Goal: Book appointment/travel/reservation

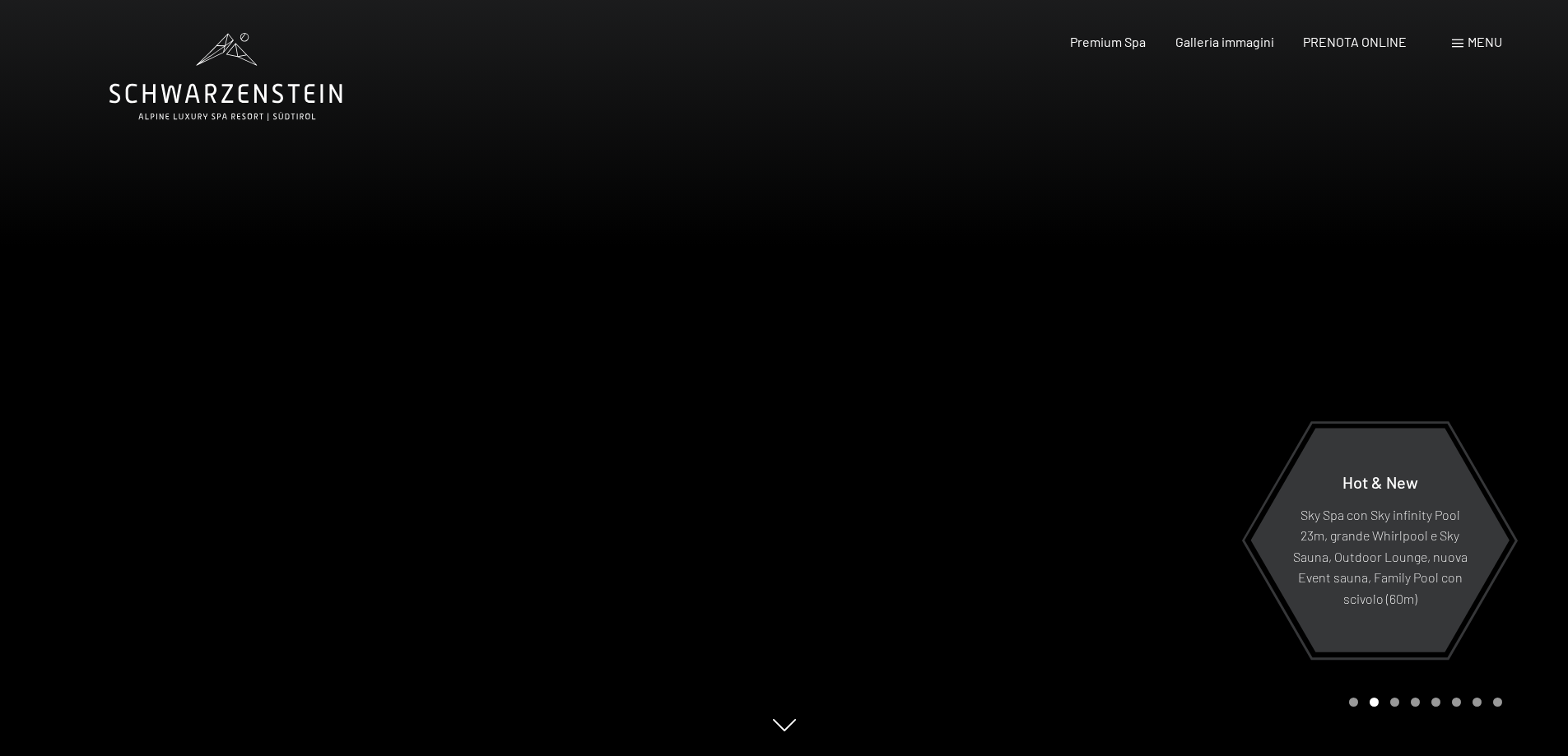
click at [1473, 45] on span "Menu" at bounding box center [1484, 42] width 35 height 16
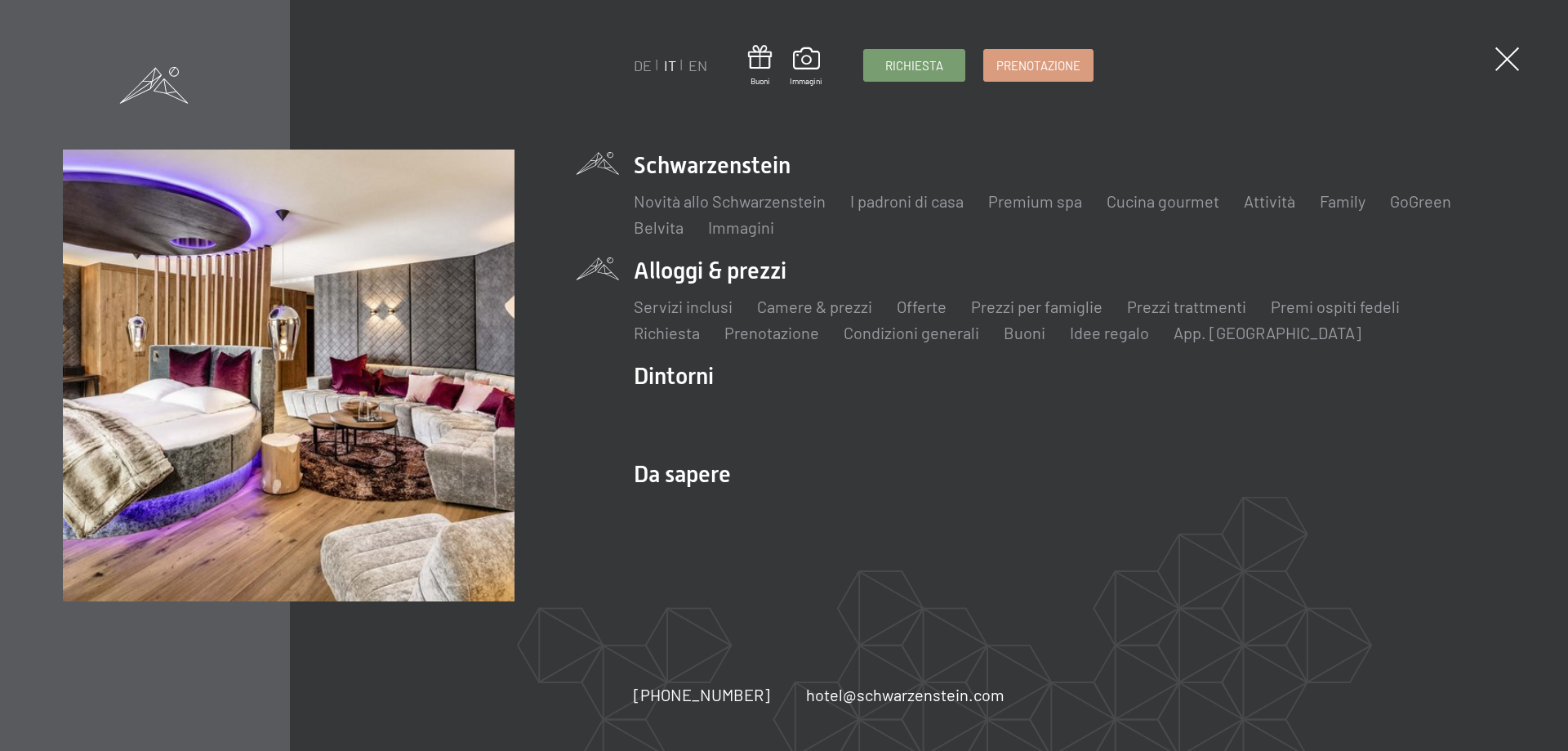
click at [669, 268] on li "Alloggi & prezzi Servizi inclusi Camere & prezzi Lista Offerte Lista Prezzi per…" at bounding box center [1069, 299] width 871 height 89
click at [681, 310] on link "Servizi inclusi" at bounding box center [683, 307] width 99 height 20
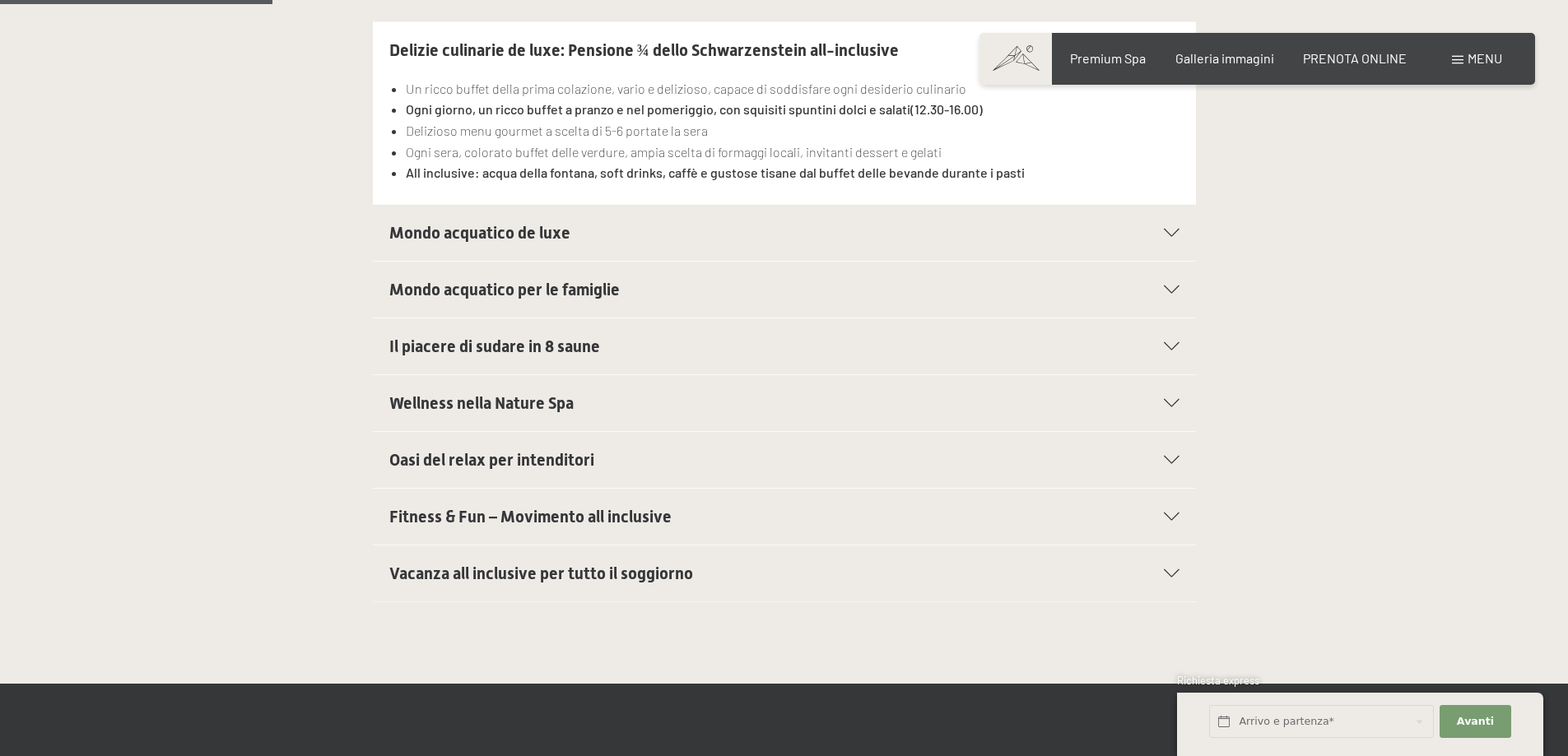
scroll to position [658, 0]
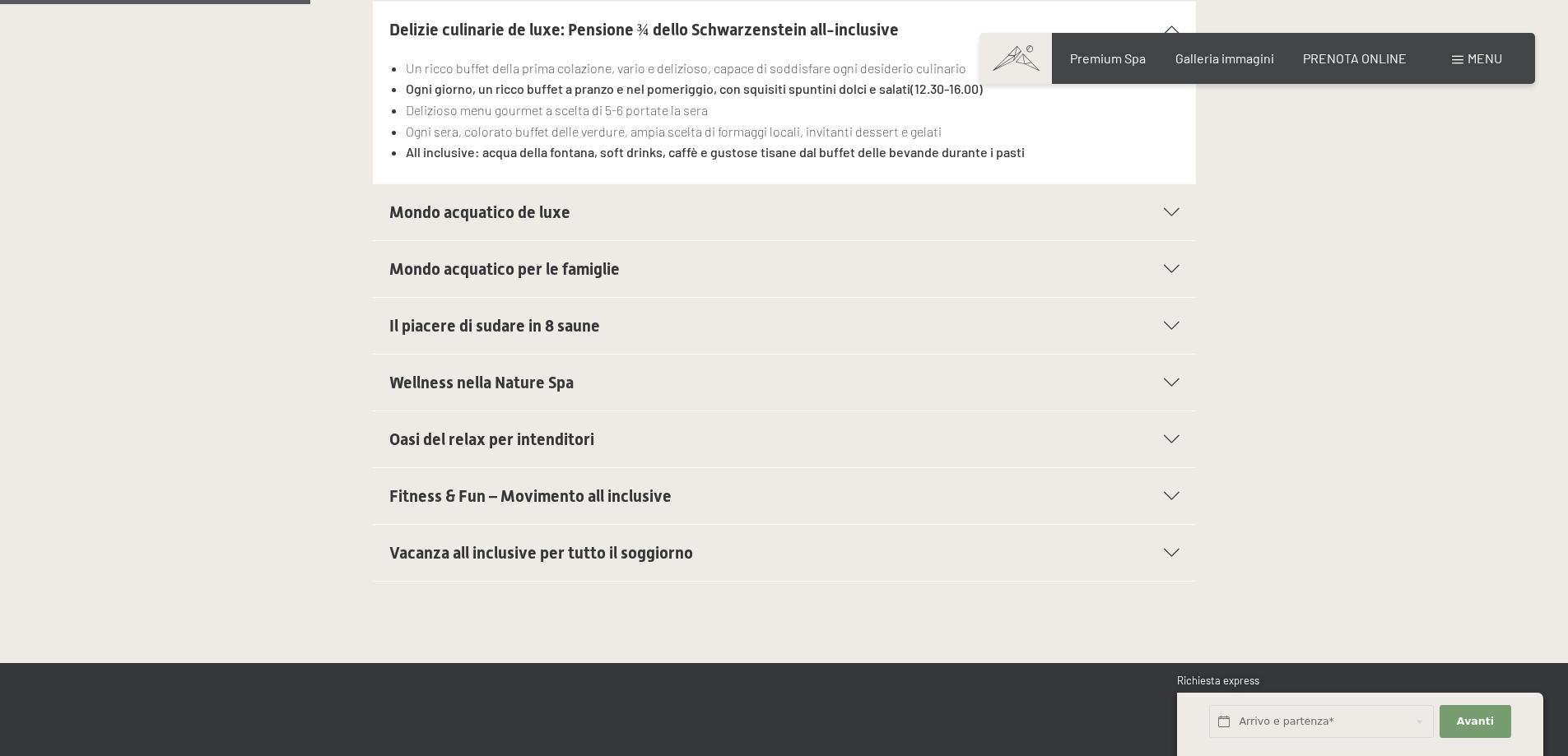
click at [560, 215] on span "Mondo acquatico de luxe" at bounding box center [479, 212] width 181 height 20
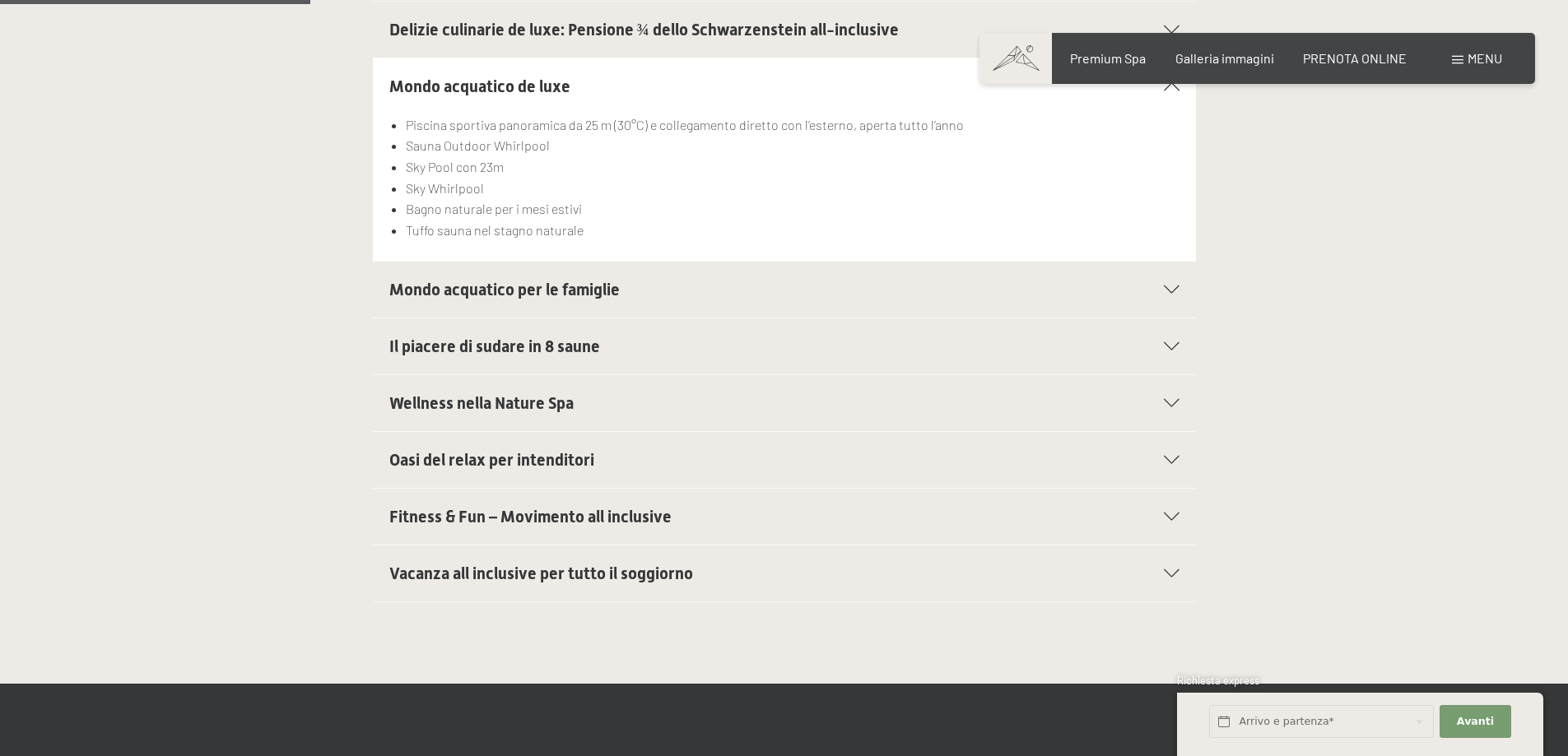
click at [587, 463] on span "Oasi del relax per intenditori" at bounding box center [491, 460] width 205 height 20
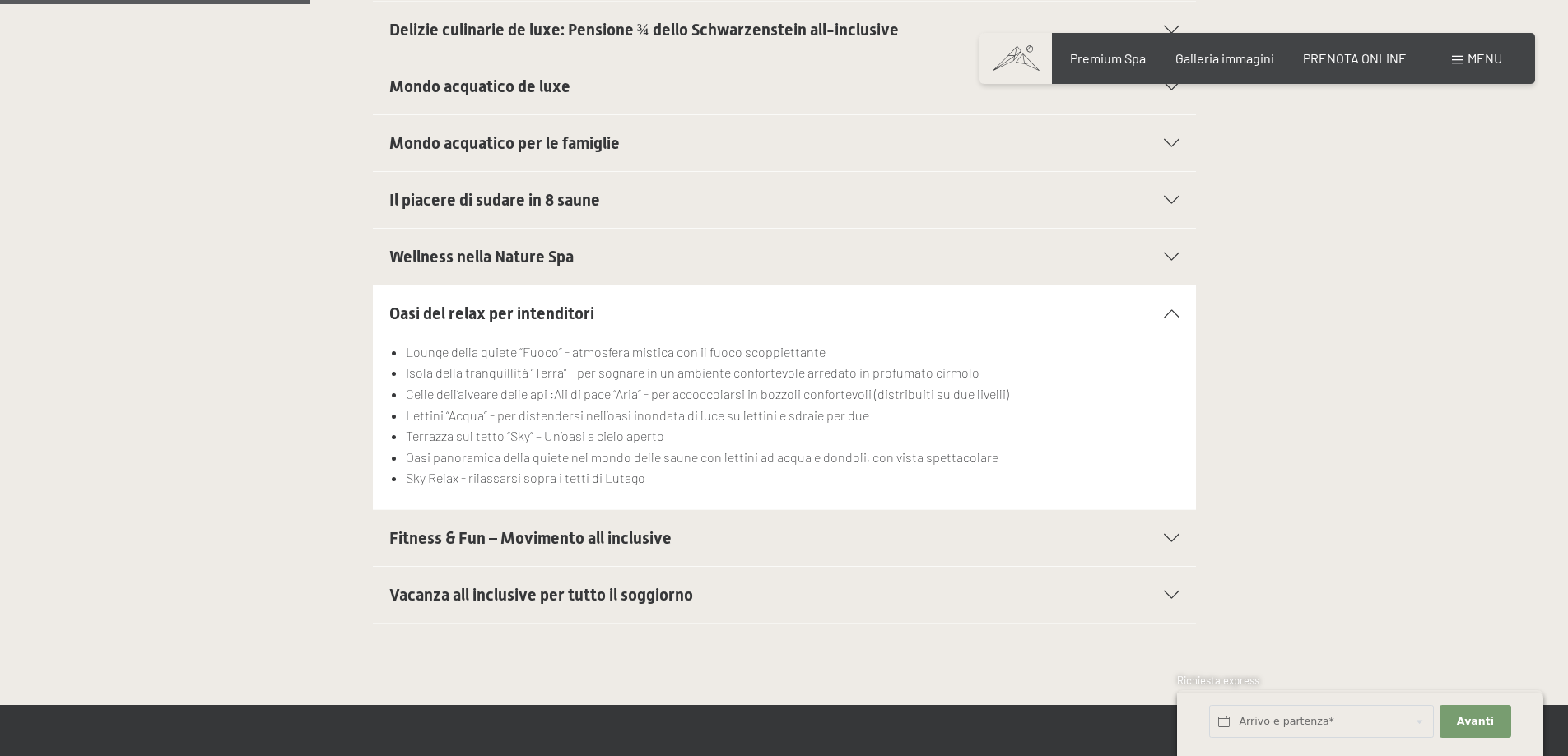
click at [543, 534] on span "Fitness & Fun – Movimento all inclusive" at bounding box center [530, 538] width 282 height 20
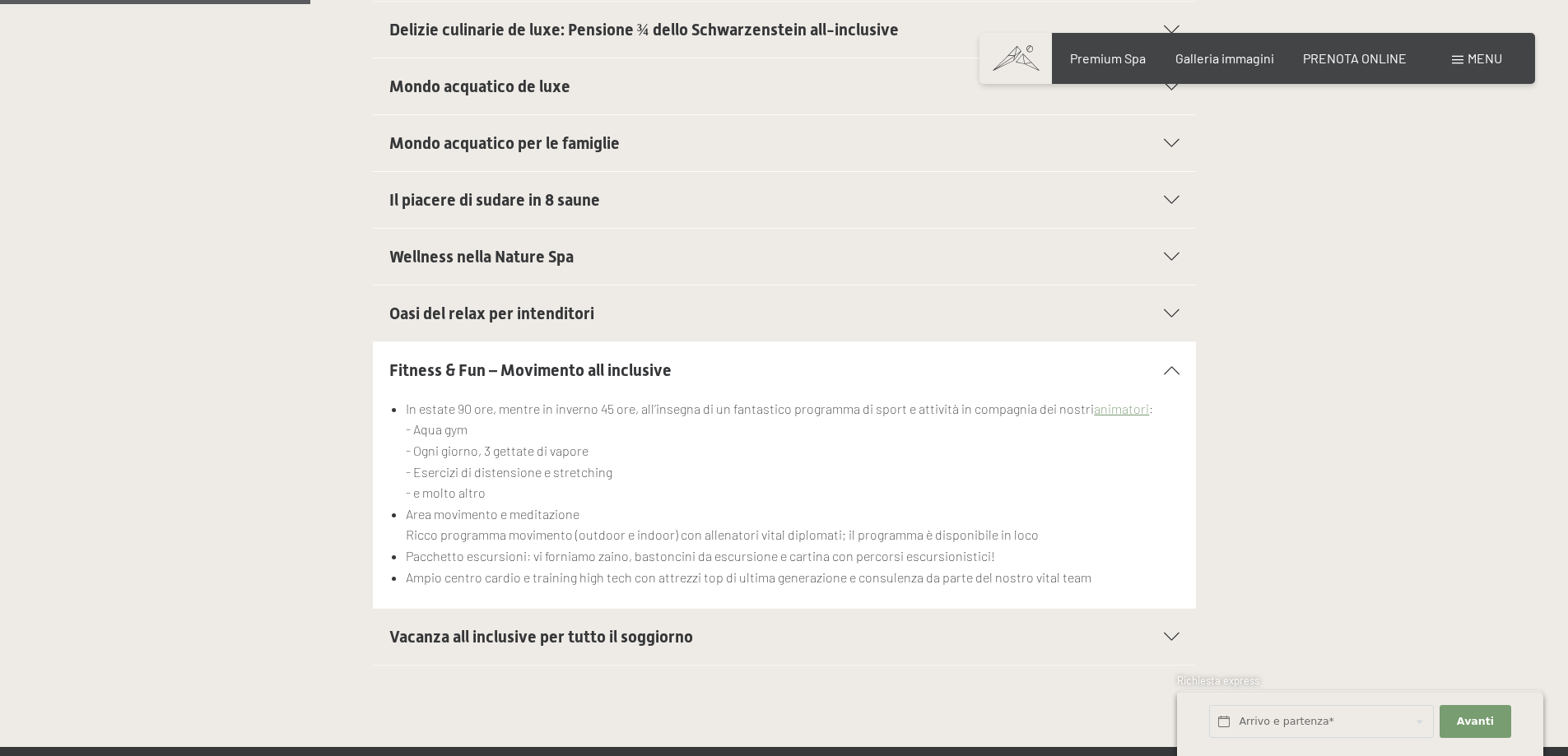
click at [551, 639] on span "Vacanza all inclusive per tutto il soggiorno" at bounding box center [540, 636] width 304 height 20
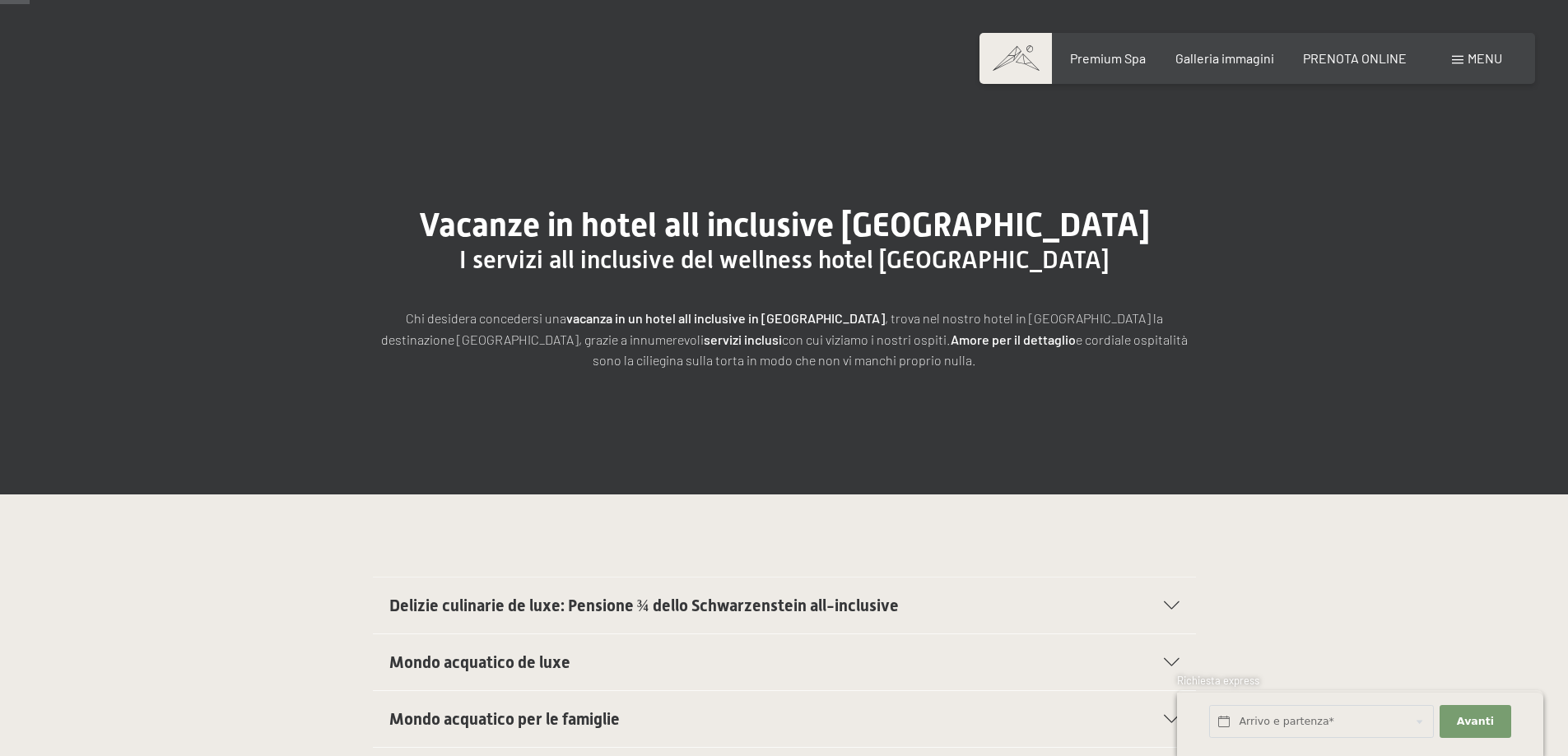
scroll to position [0, 0]
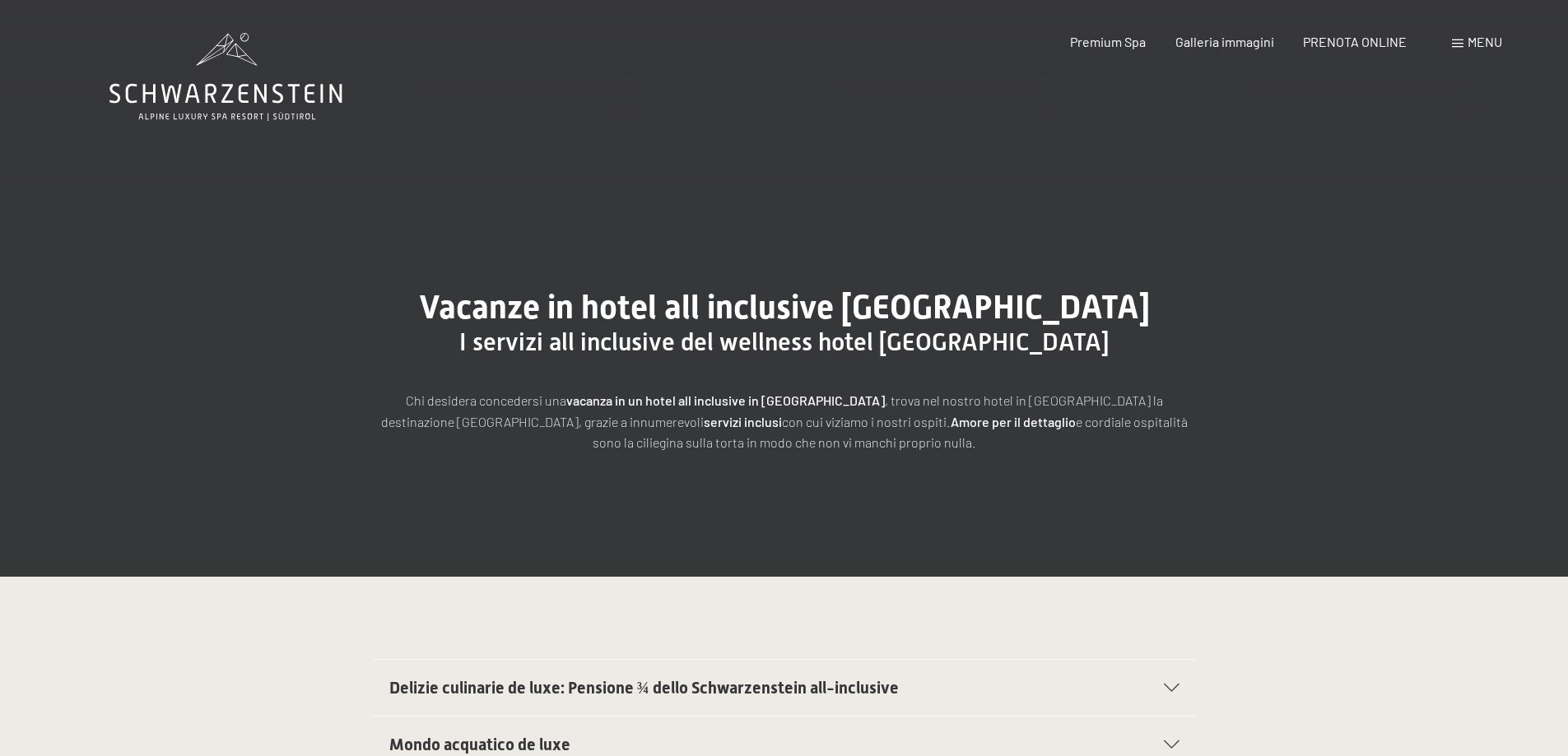
click at [156, 104] on icon at bounding box center [226, 76] width 233 height 88
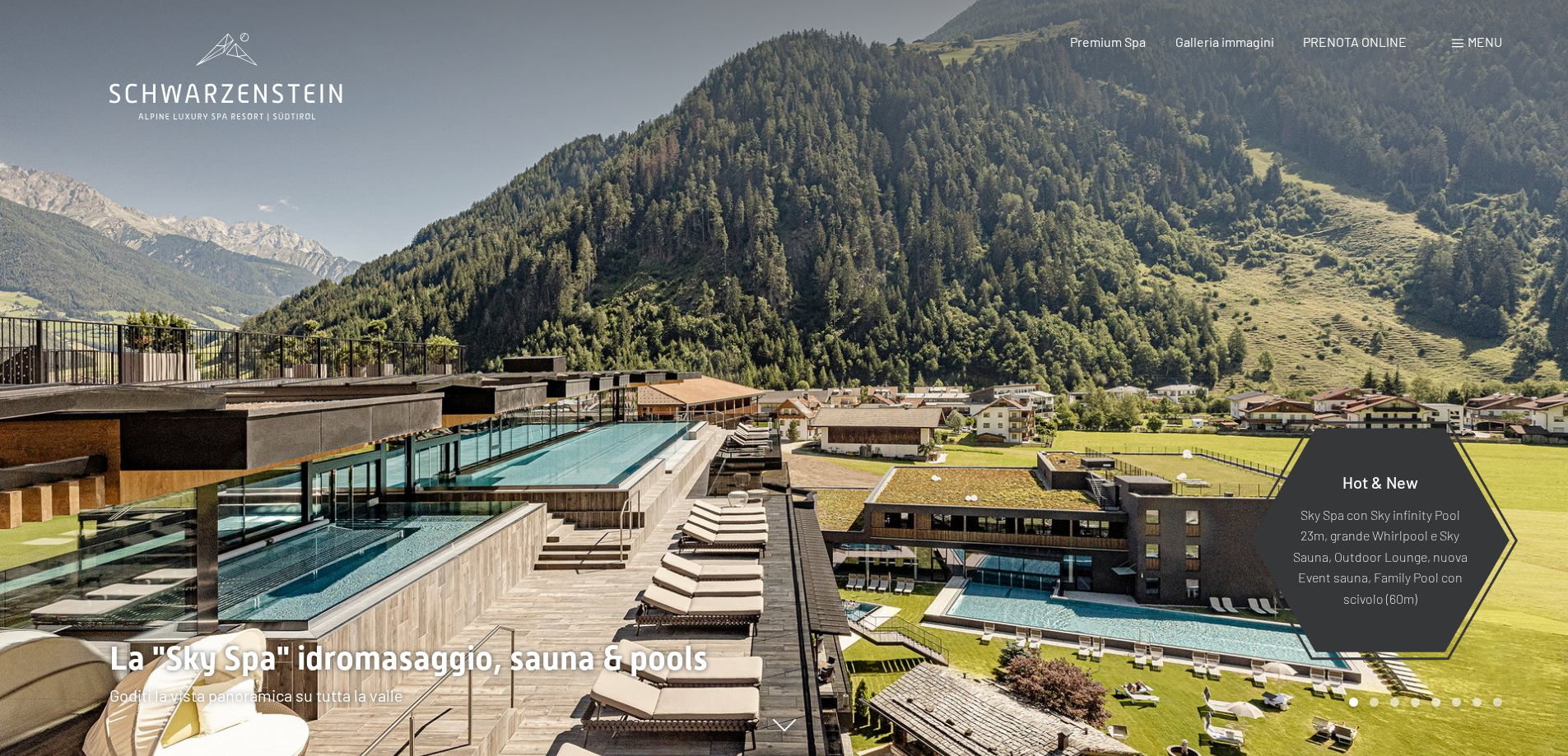
click at [1459, 42] on span at bounding box center [1457, 44] width 12 height 8
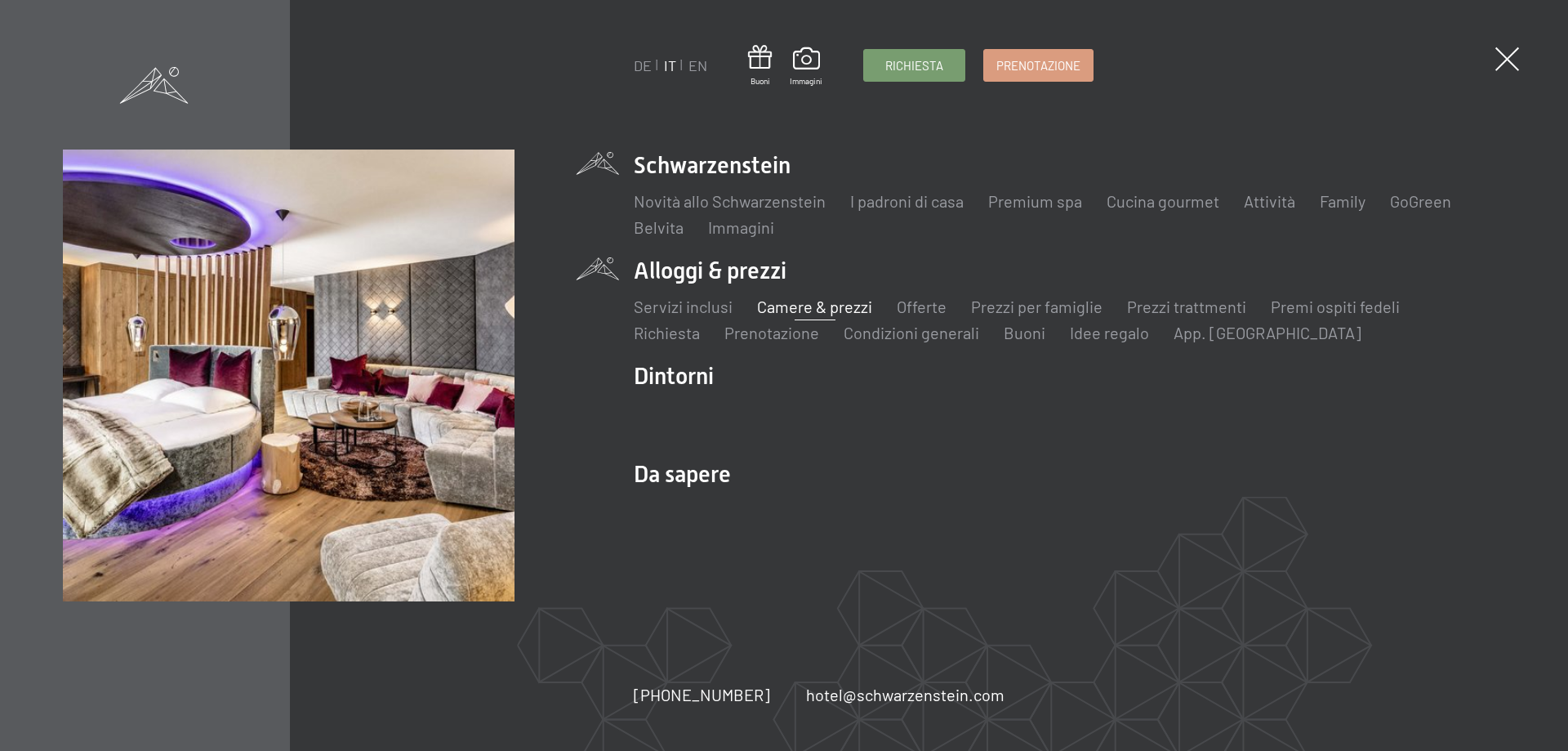
click at [839, 313] on link "Camere & prezzi" at bounding box center [814, 307] width 115 height 20
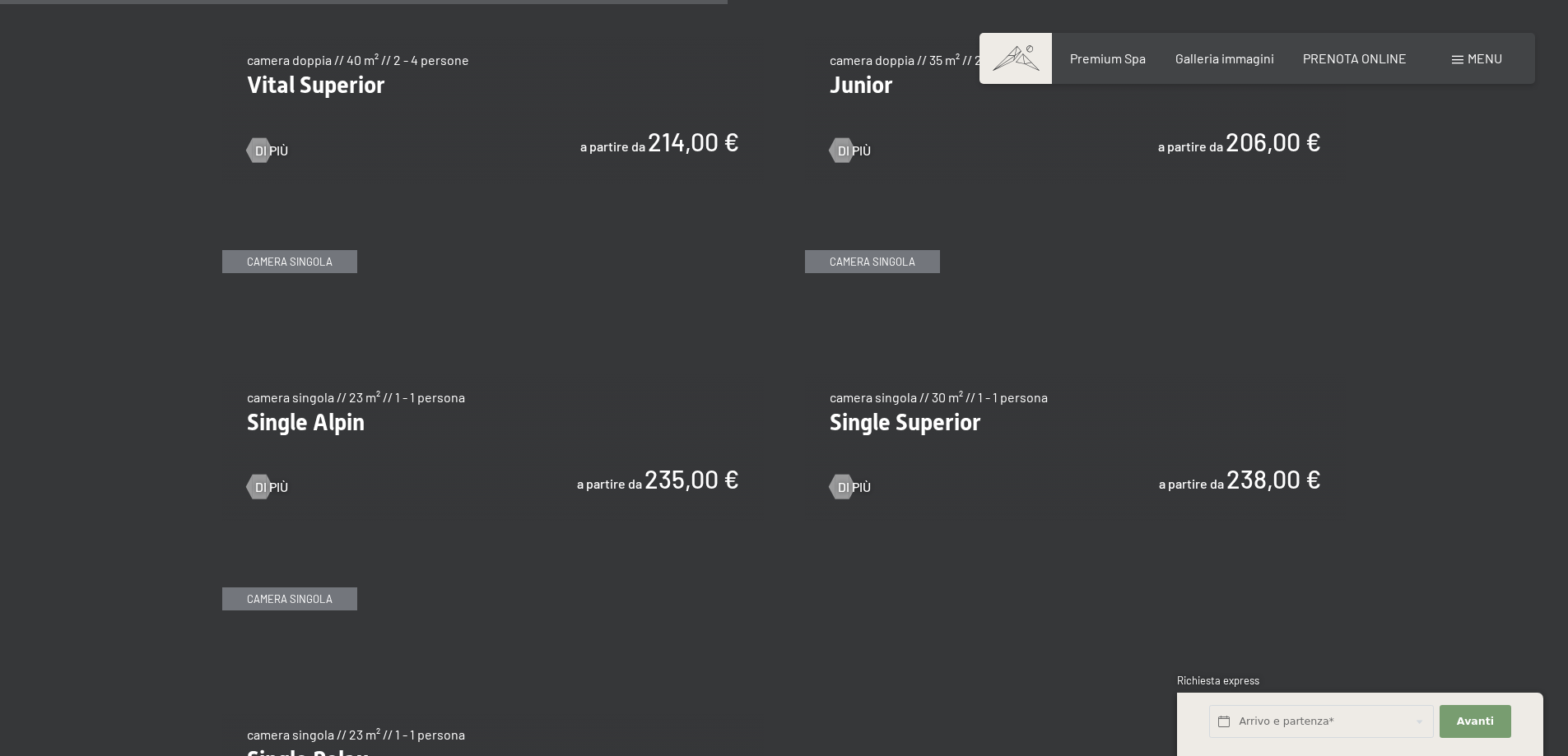
scroll to position [2386, 0]
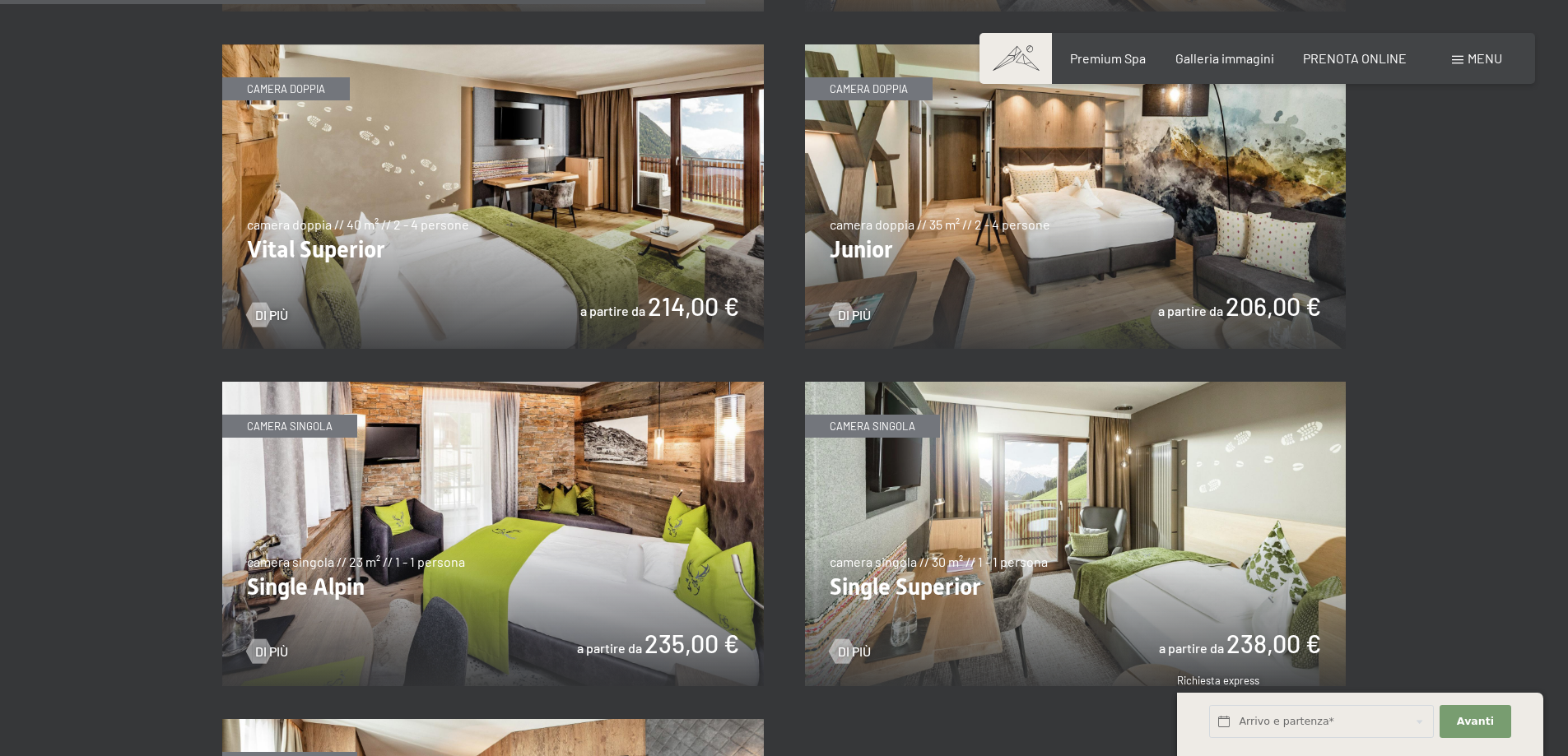
click at [633, 226] on img at bounding box center [492, 197] width 541 height 305
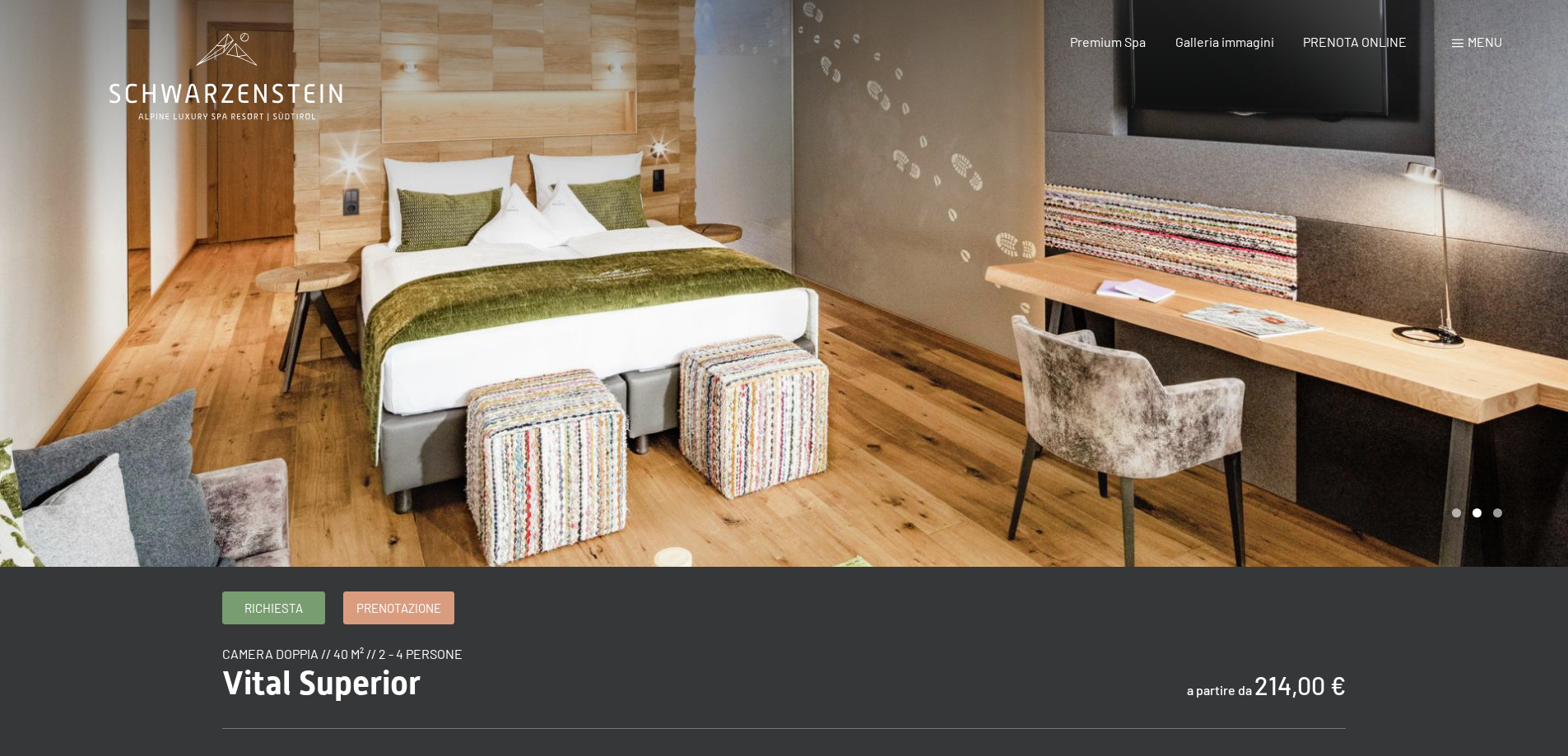
click at [989, 299] on div at bounding box center [1176, 283] width 784 height 567
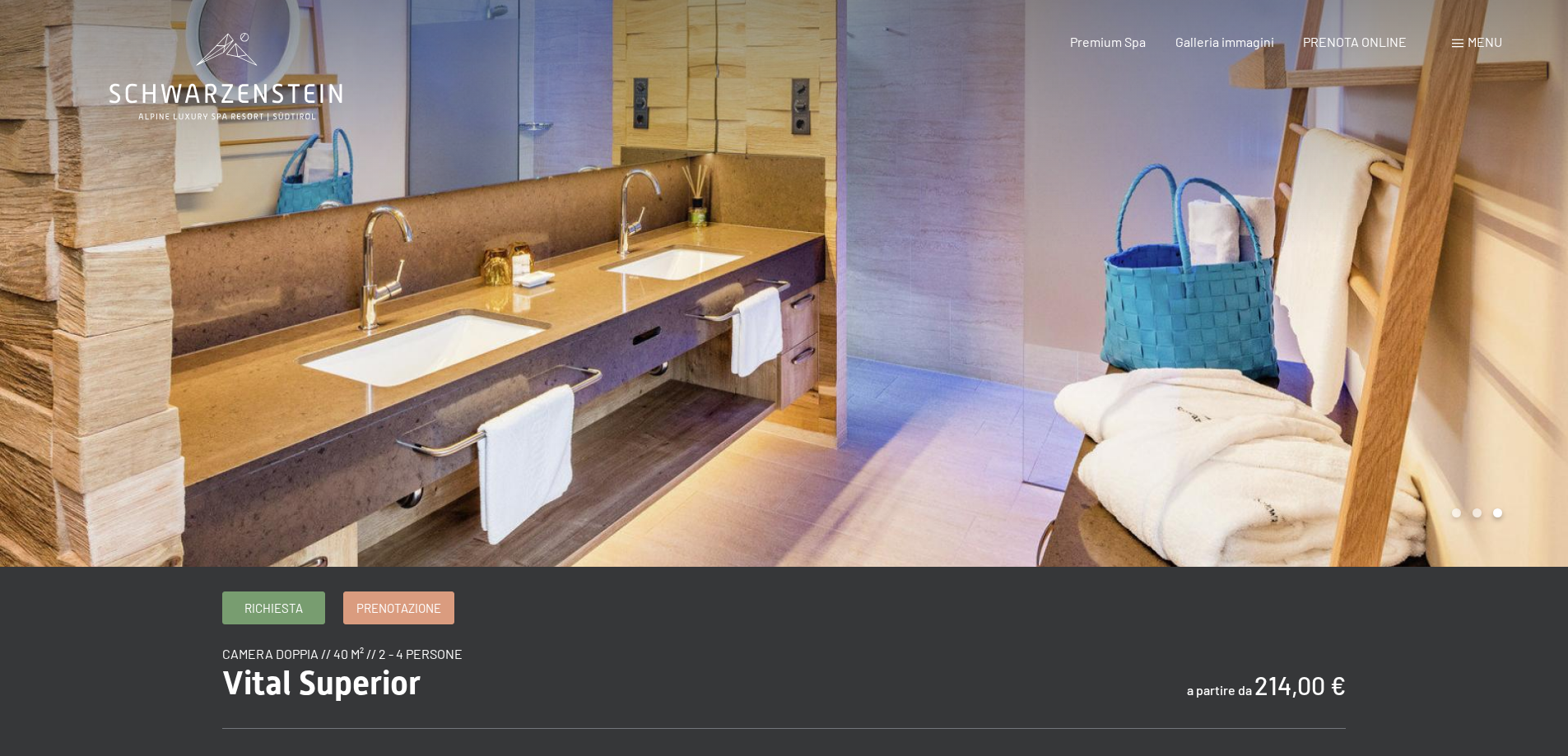
click at [989, 299] on div at bounding box center [1176, 283] width 784 height 567
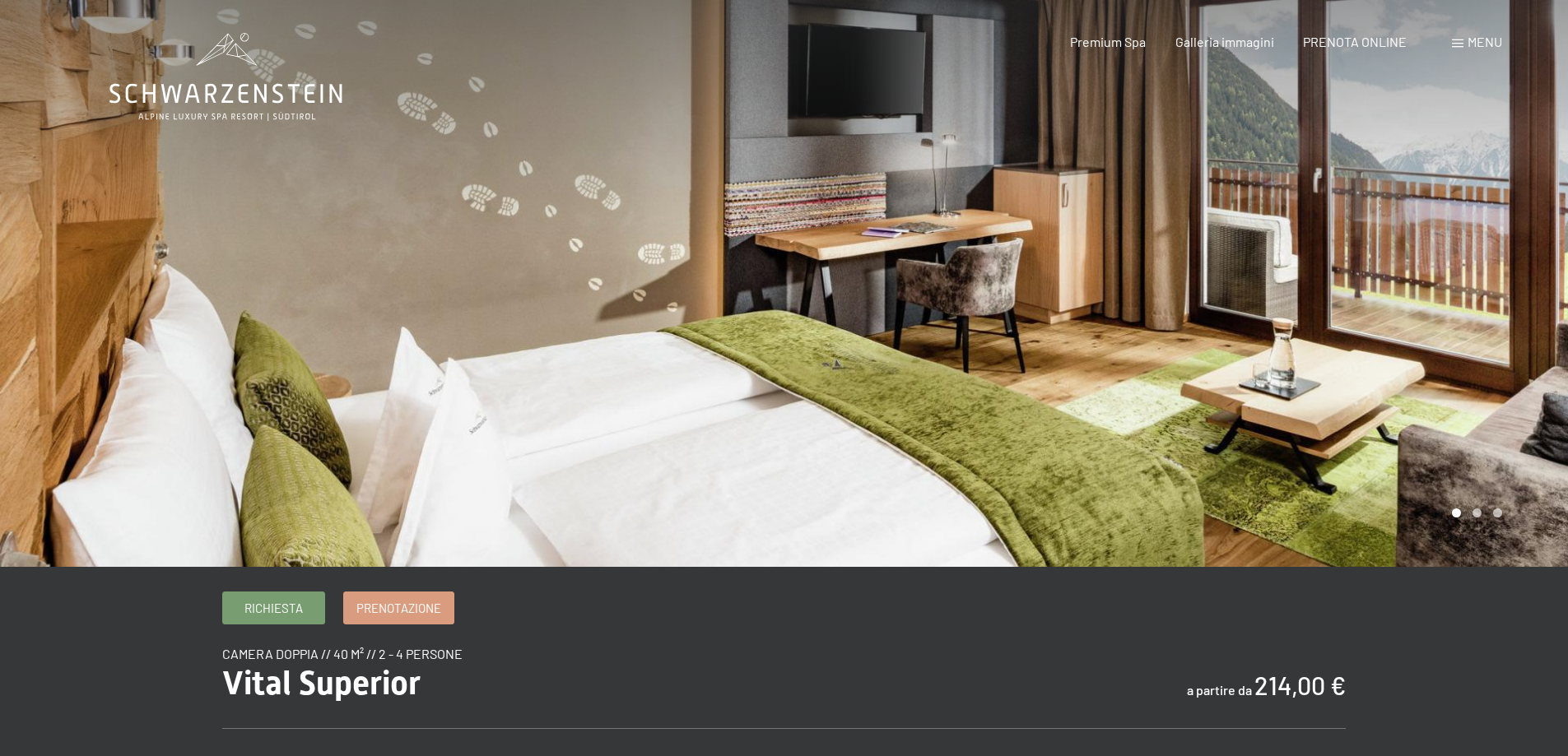
click at [989, 299] on div at bounding box center [1176, 283] width 784 height 567
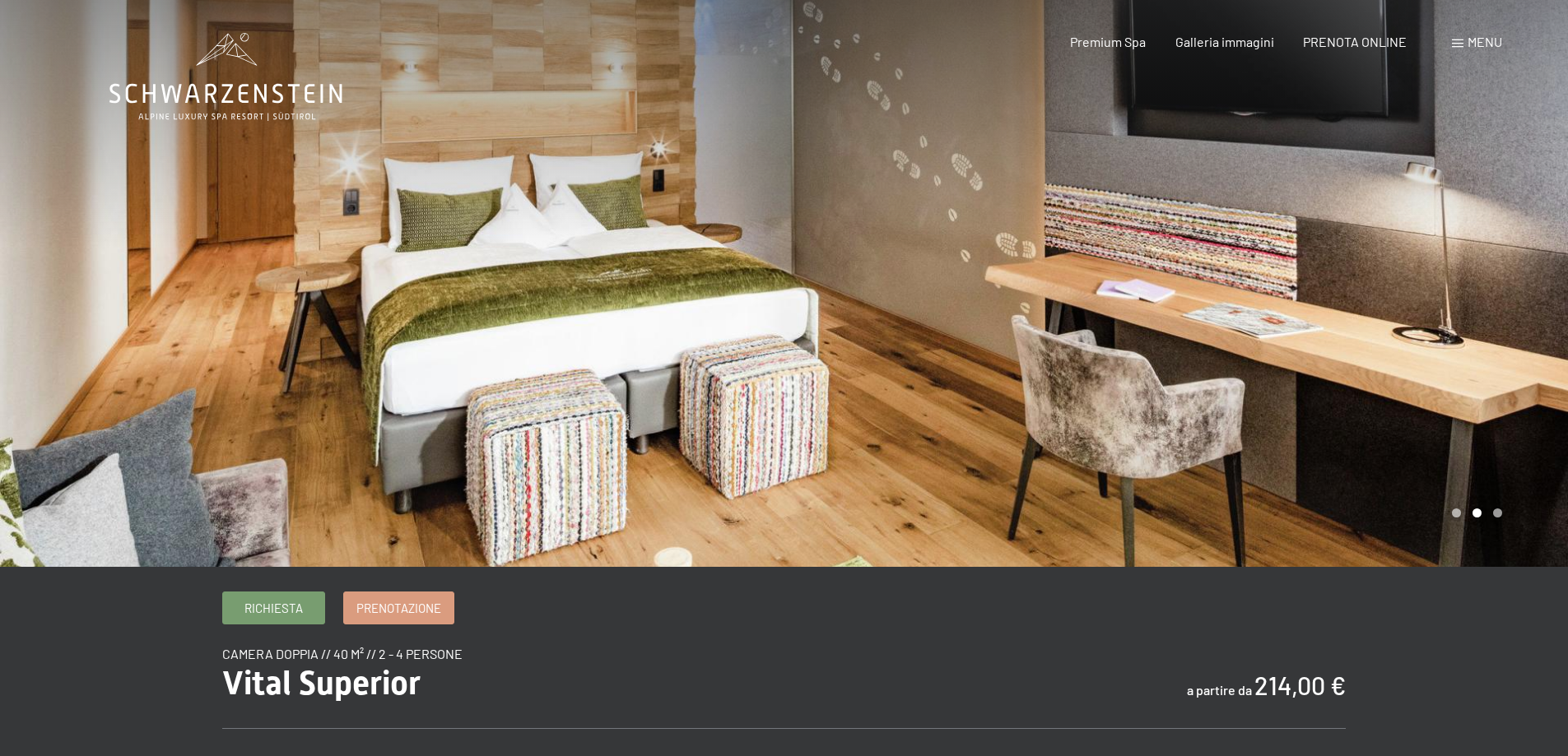
click at [989, 299] on div at bounding box center [1176, 283] width 784 height 567
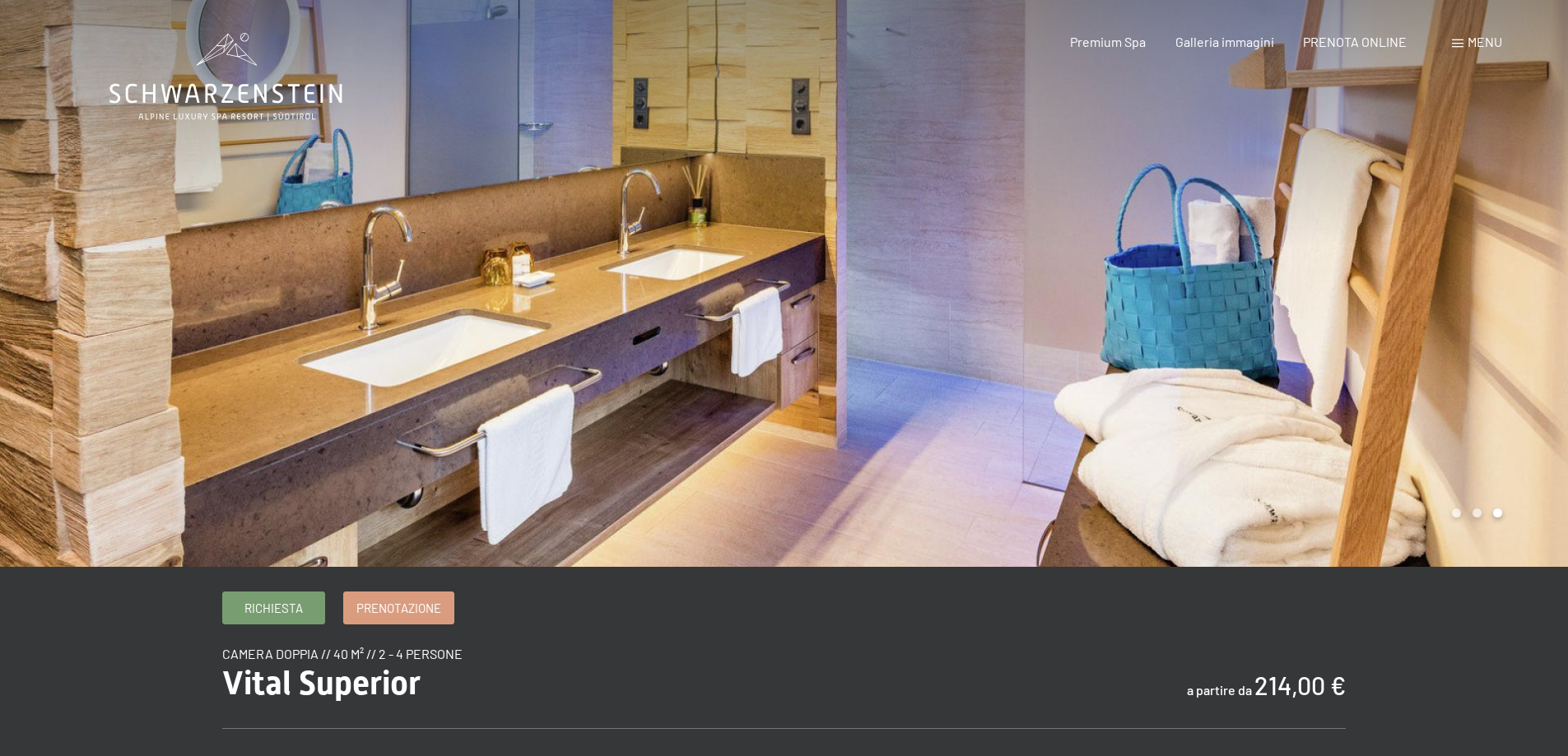
click at [989, 299] on div at bounding box center [1176, 283] width 784 height 567
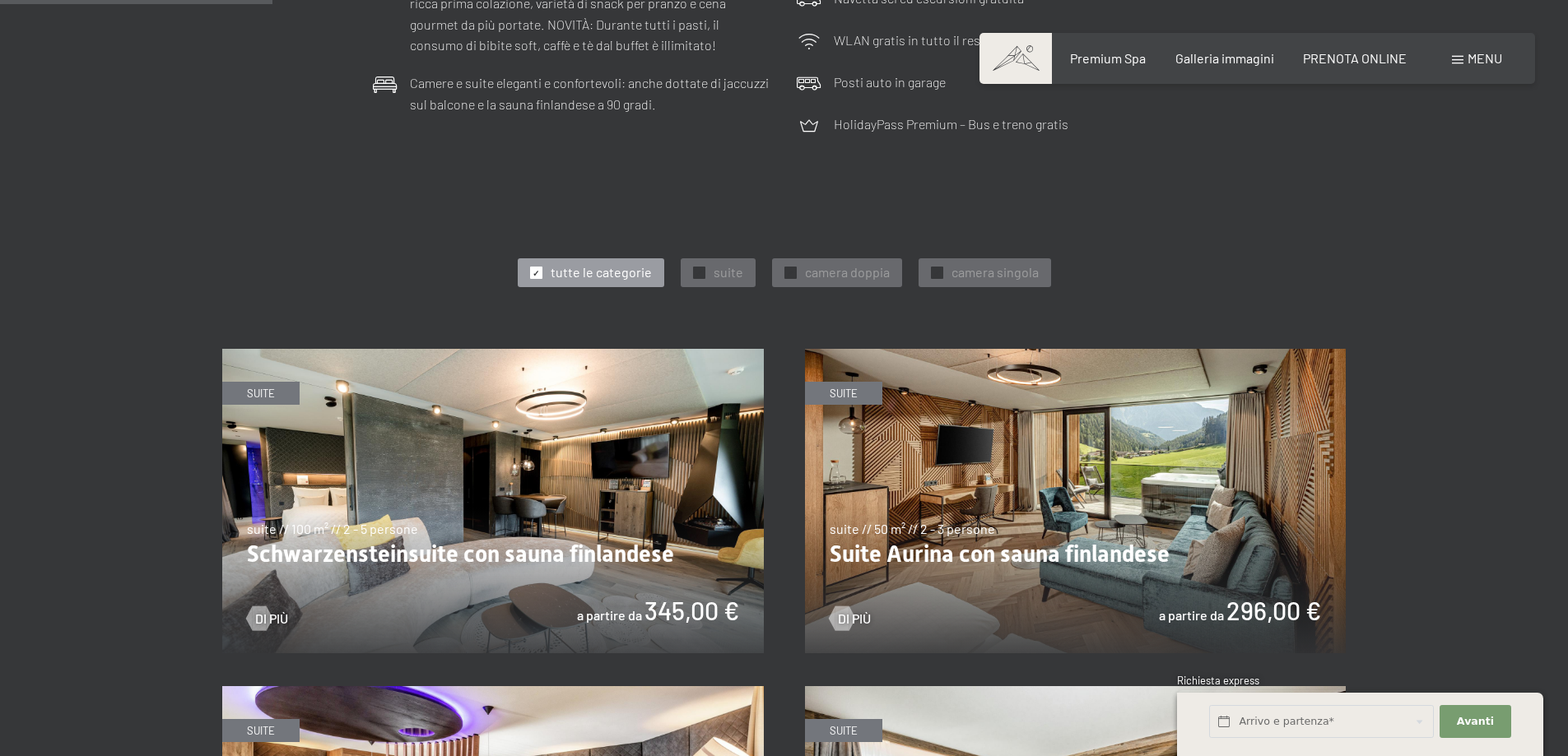
scroll to position [987, 0]
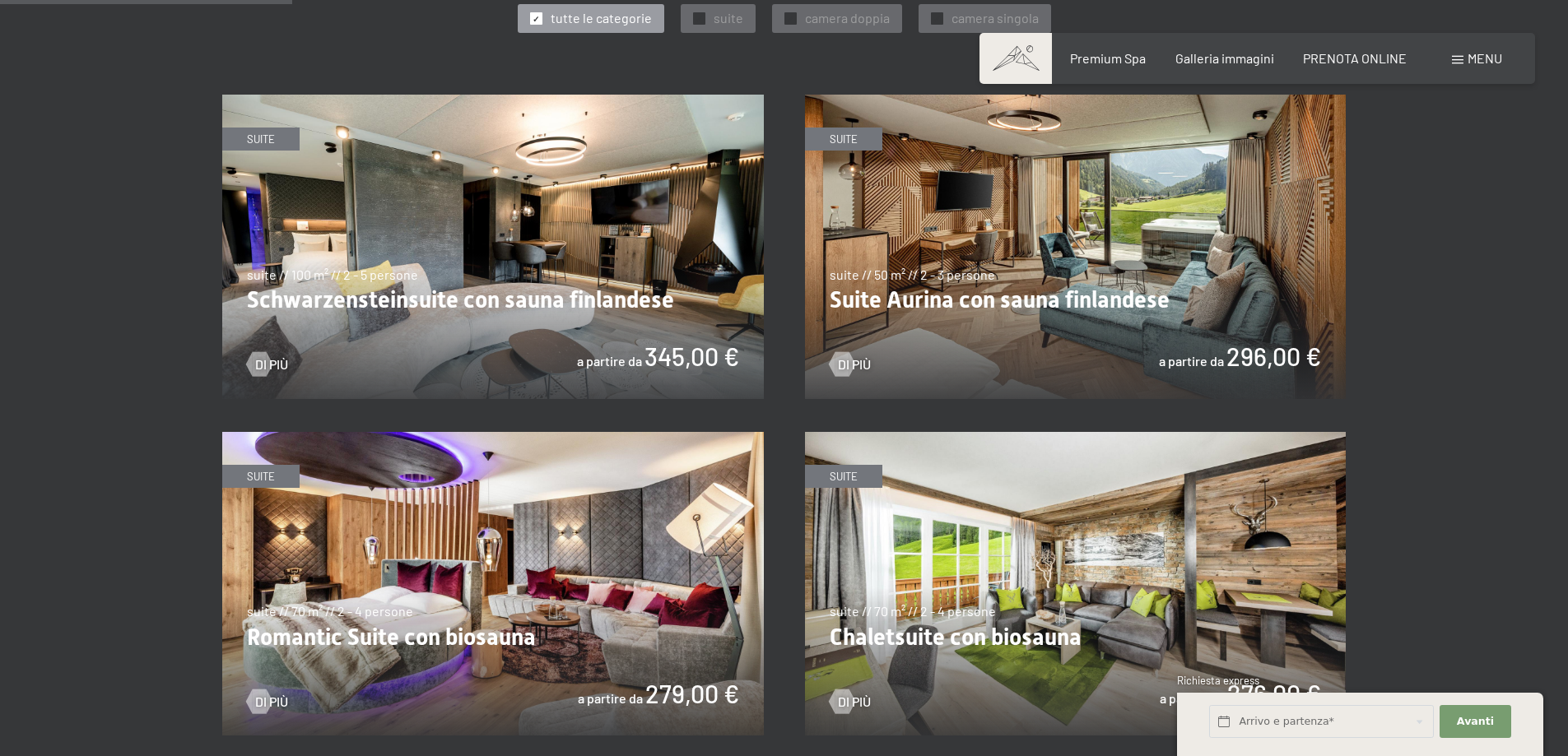
click at [878, 305] on img at bounding box center [1075, 247] width 541 height 305
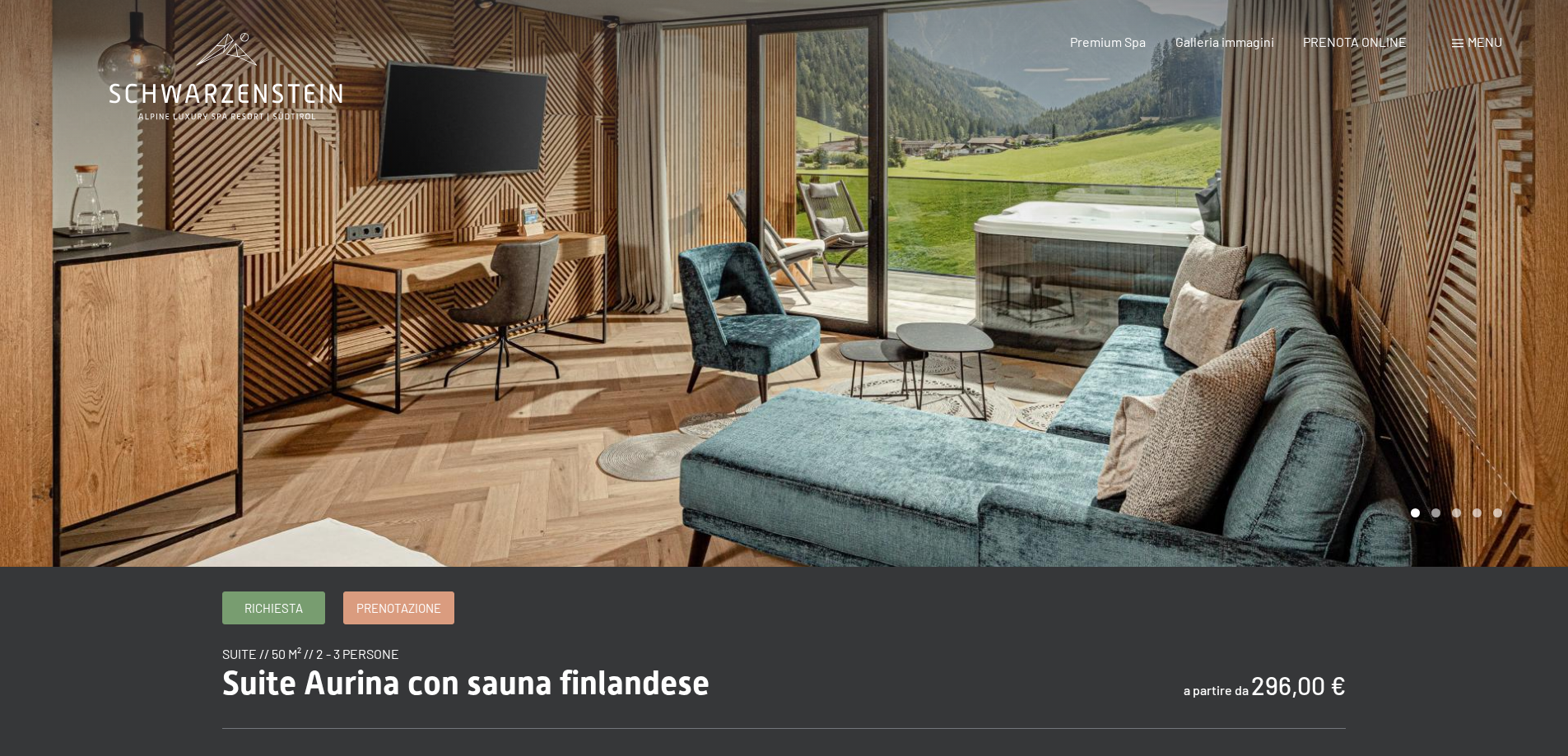
click at [293, 89] on icon at bounding box center [226, 94] width 233 height 20
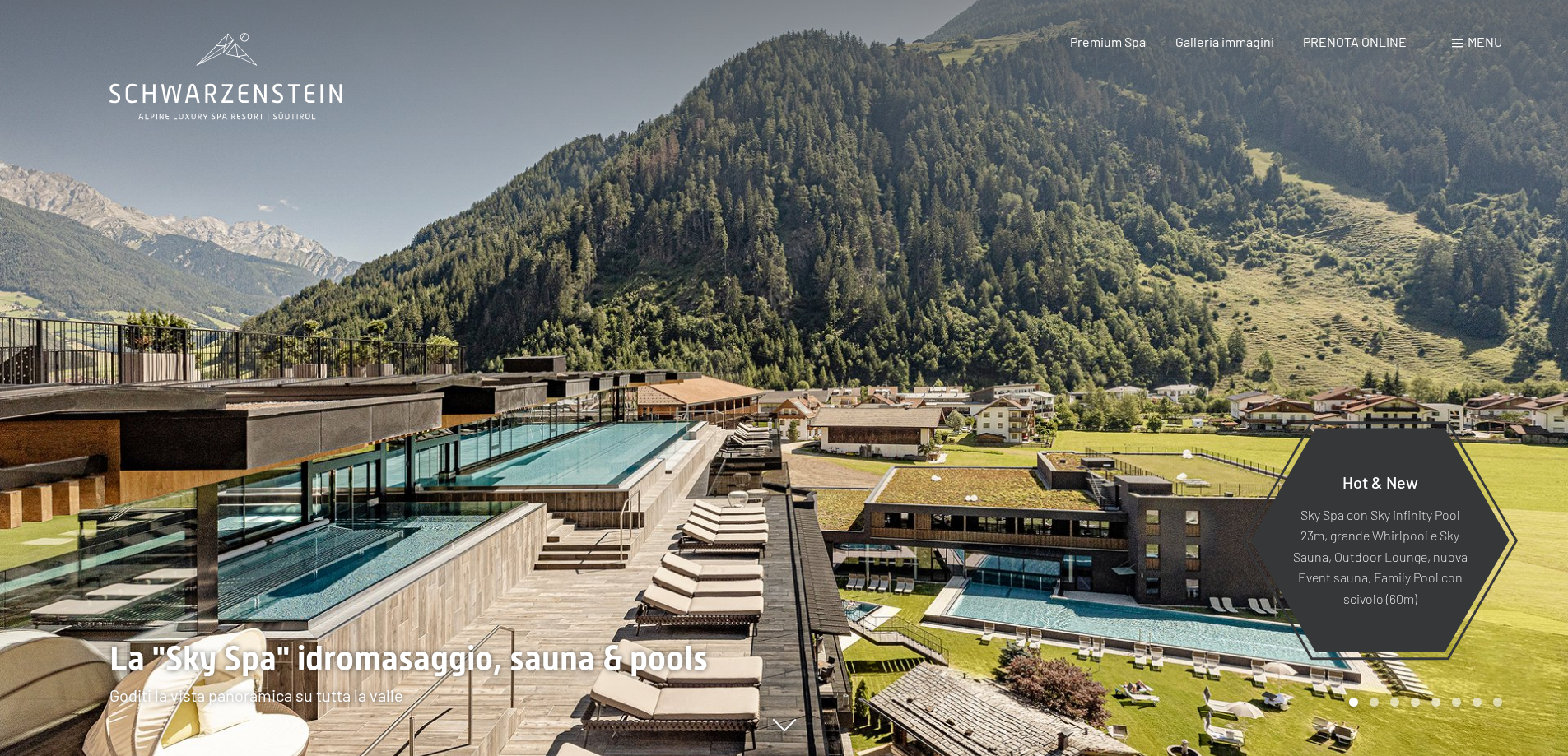
click at [1476, 49] on div "Menu" at bounding box center [1476, 42] width 50 height 18
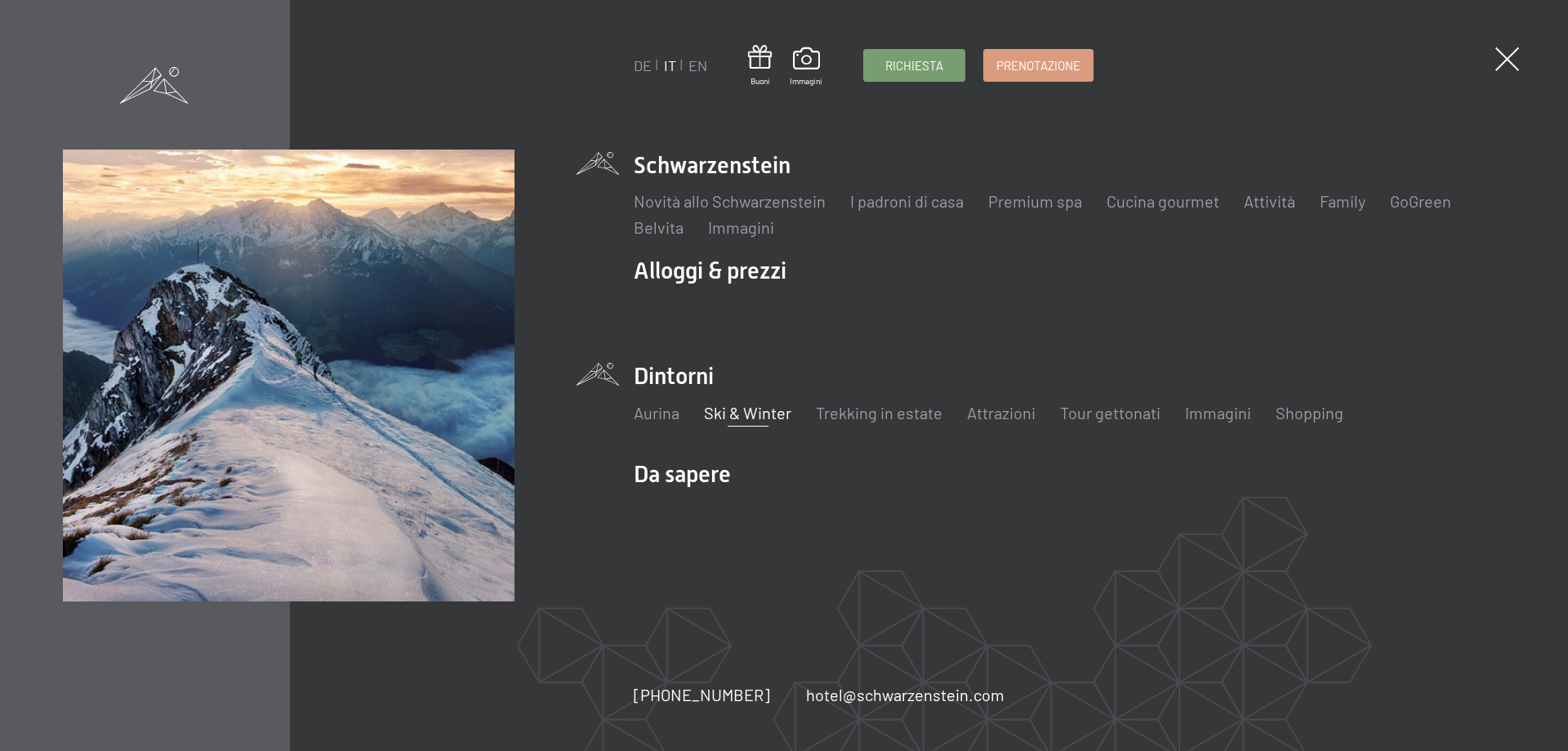
click at [738, 417] on link "Ski & Winter" at bounding box center [748, 413] width 87 height 20
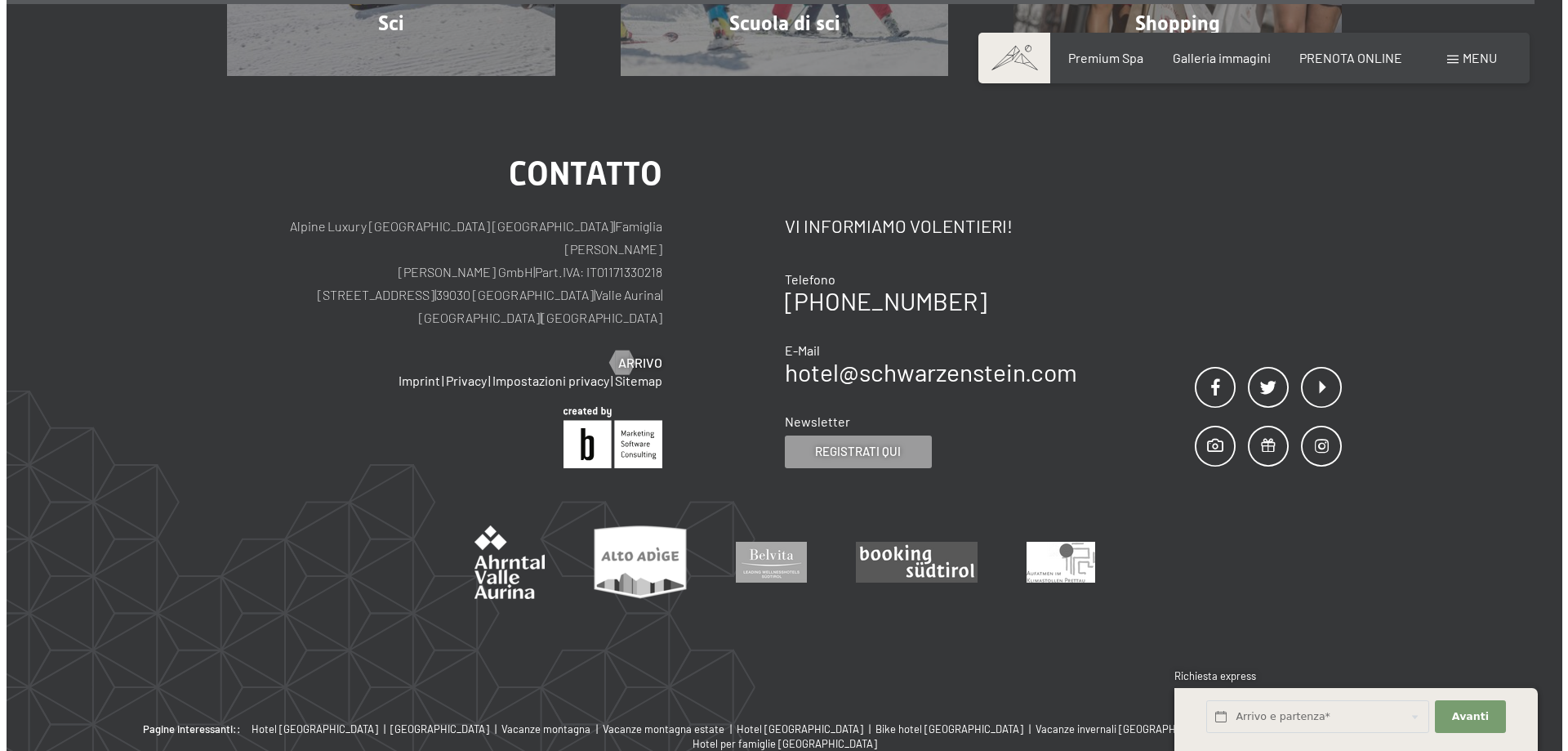
scroll to position [5965, 0]
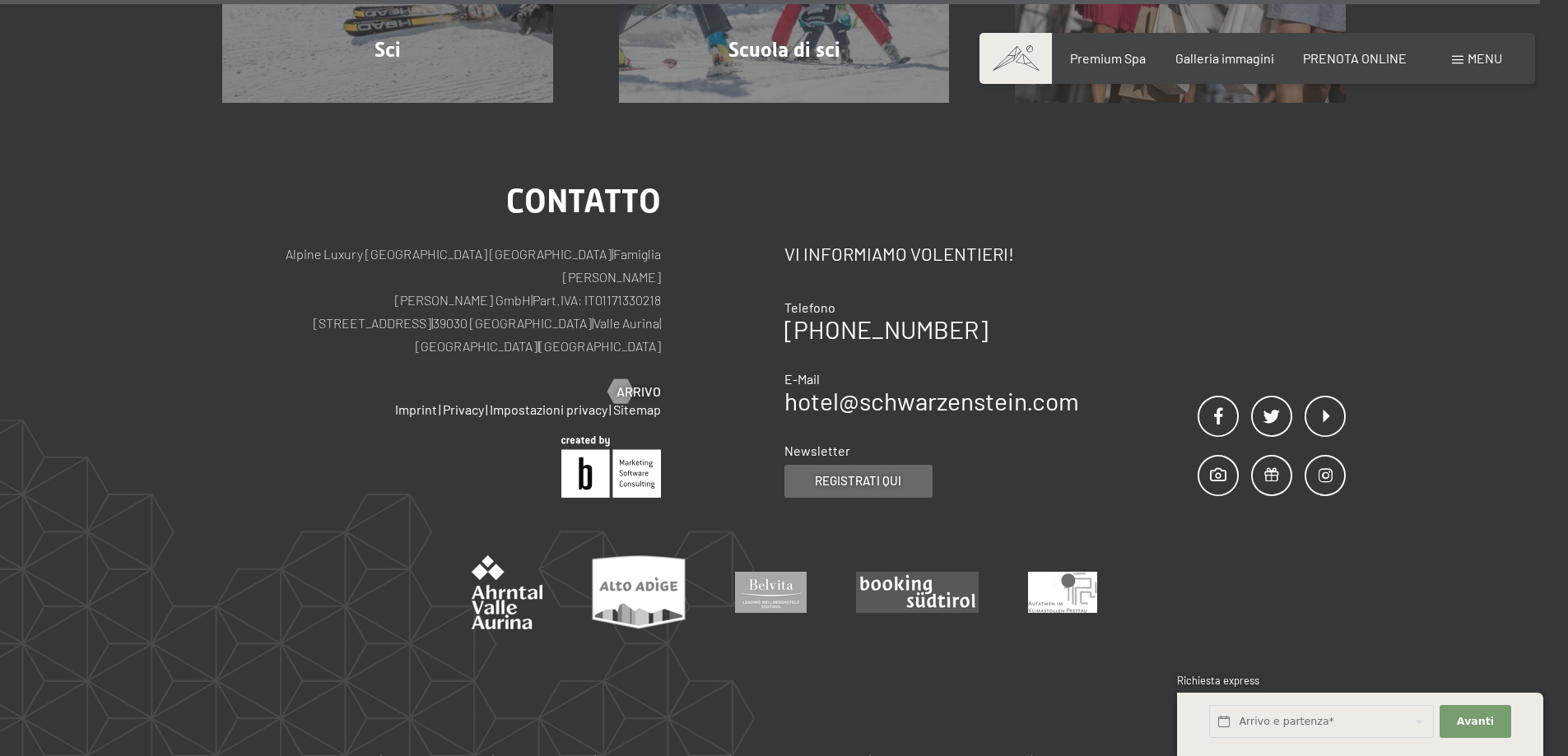
click at [864, 472] on span "Registrati qui" at bounding box center [857, 480] width 86 height 17
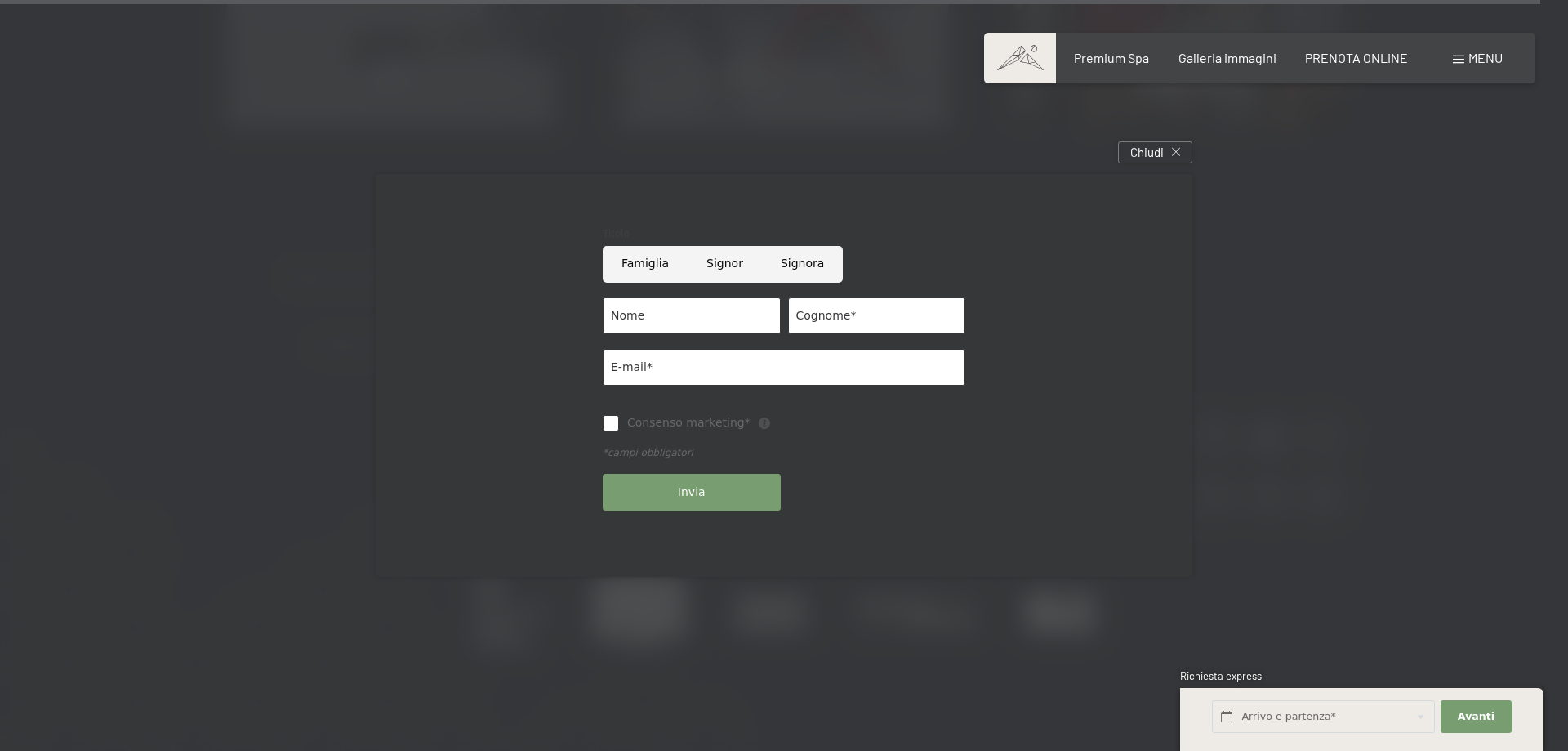
click at [650, 271] on input "Famiglia" at bounding box center [644, 263] width 84 height 36
radio input "true"
click at [653, 313] on input "Nome" at bounding box center [691, 316] width 178 height 36
type input "[PERSON_NAME]"
type input "L"
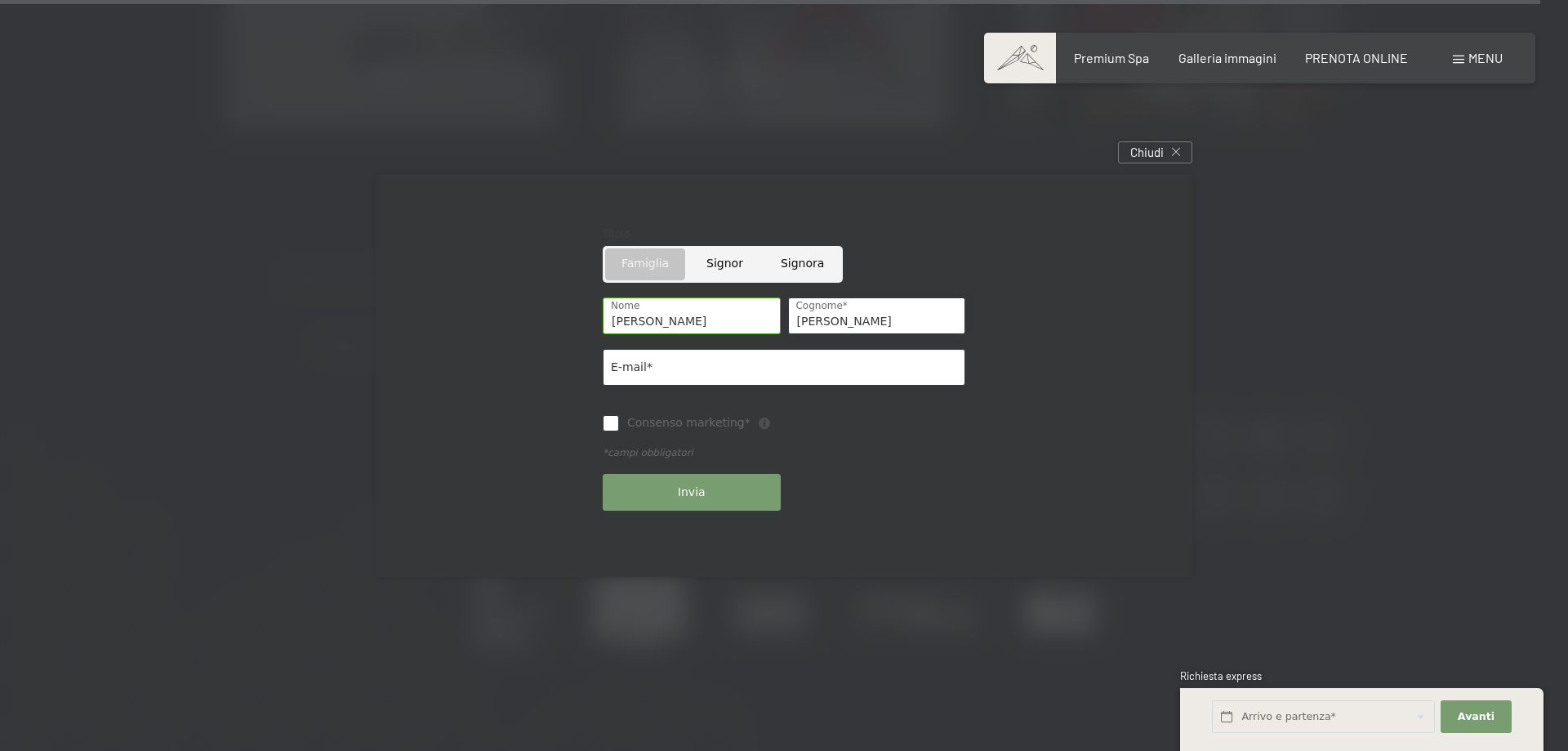
type input "Lanza"
type input "mic.lanza@gmail.com"
click at [604, 430] on input "Consenso marketing*" at bounding box center [610, 423] width 17 height 17
checkbox input "true"
click at [649, 487] on button "Invia" at bounding box center [691, 491] width 178 height 36
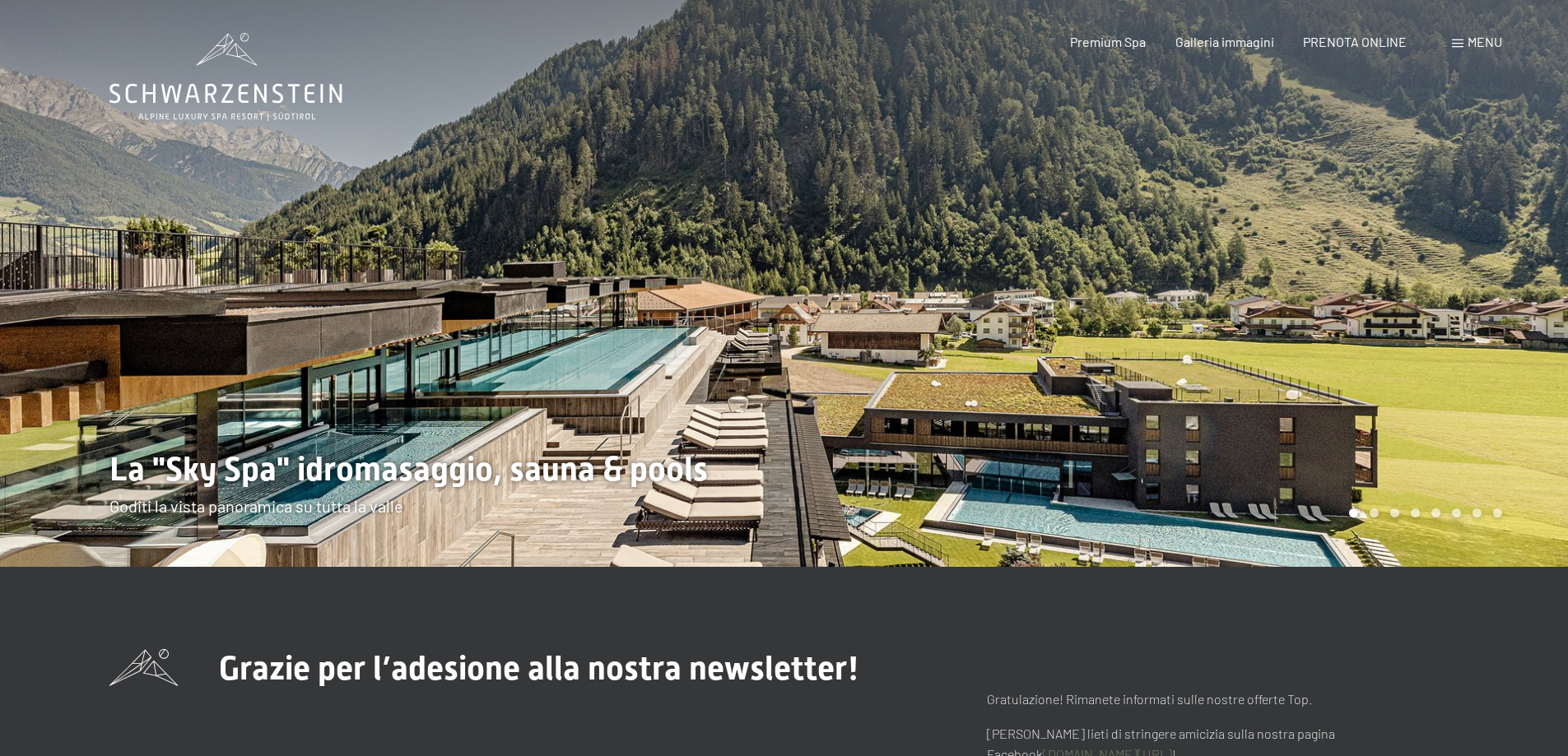
click at [1462, 39] on div "Menu" at bounding box center [1476, 42] width 50 height 18
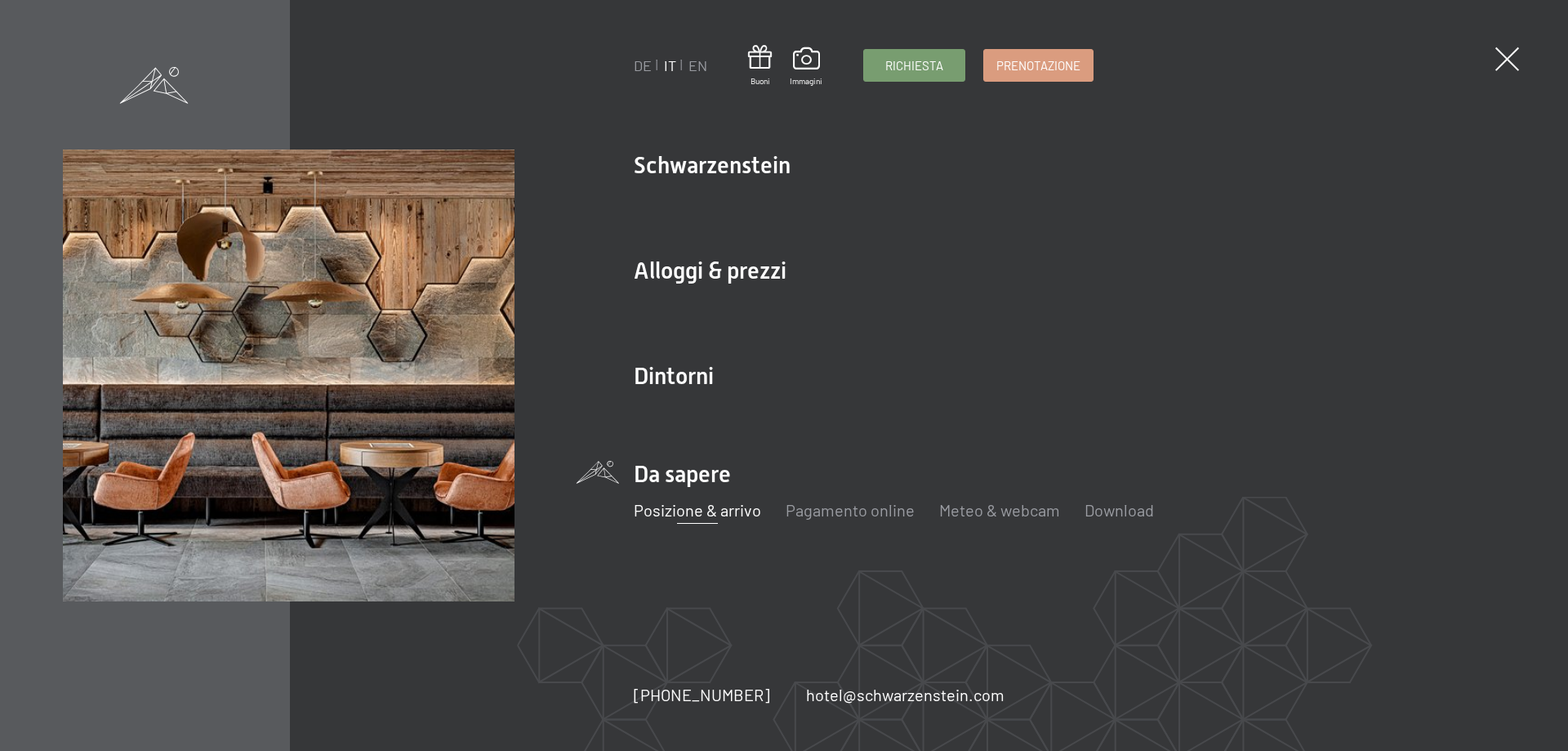
click at [684, 516] on link "Posizione & arrivo" at bounding box center [698, 510] width 128 height 20
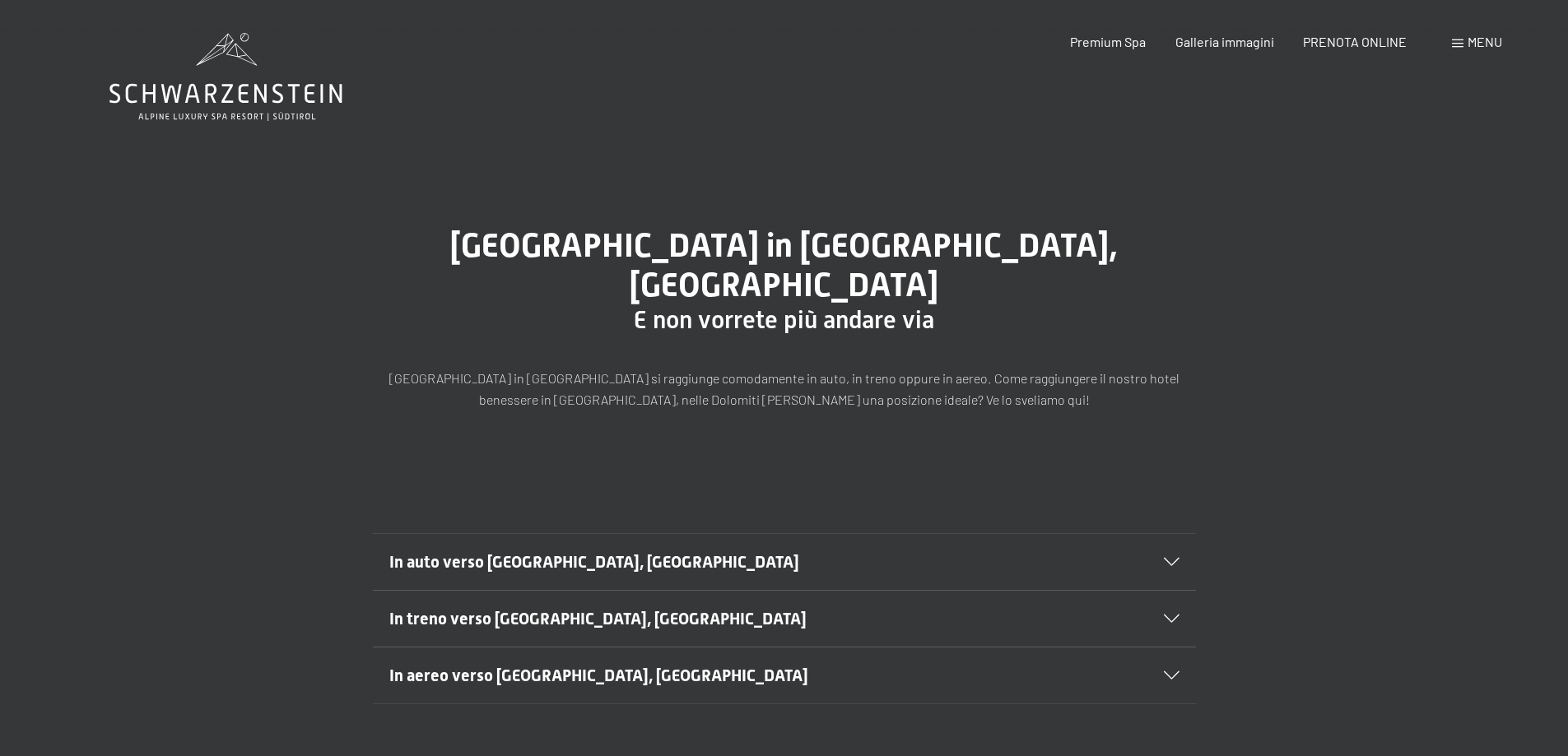
click at [689, 550] on h2 "In auto verso [GEOGRAPHIC_DATA], [GEOGRAPHIC_DATA]" at bounding box center [744, 561] width 711 height 23
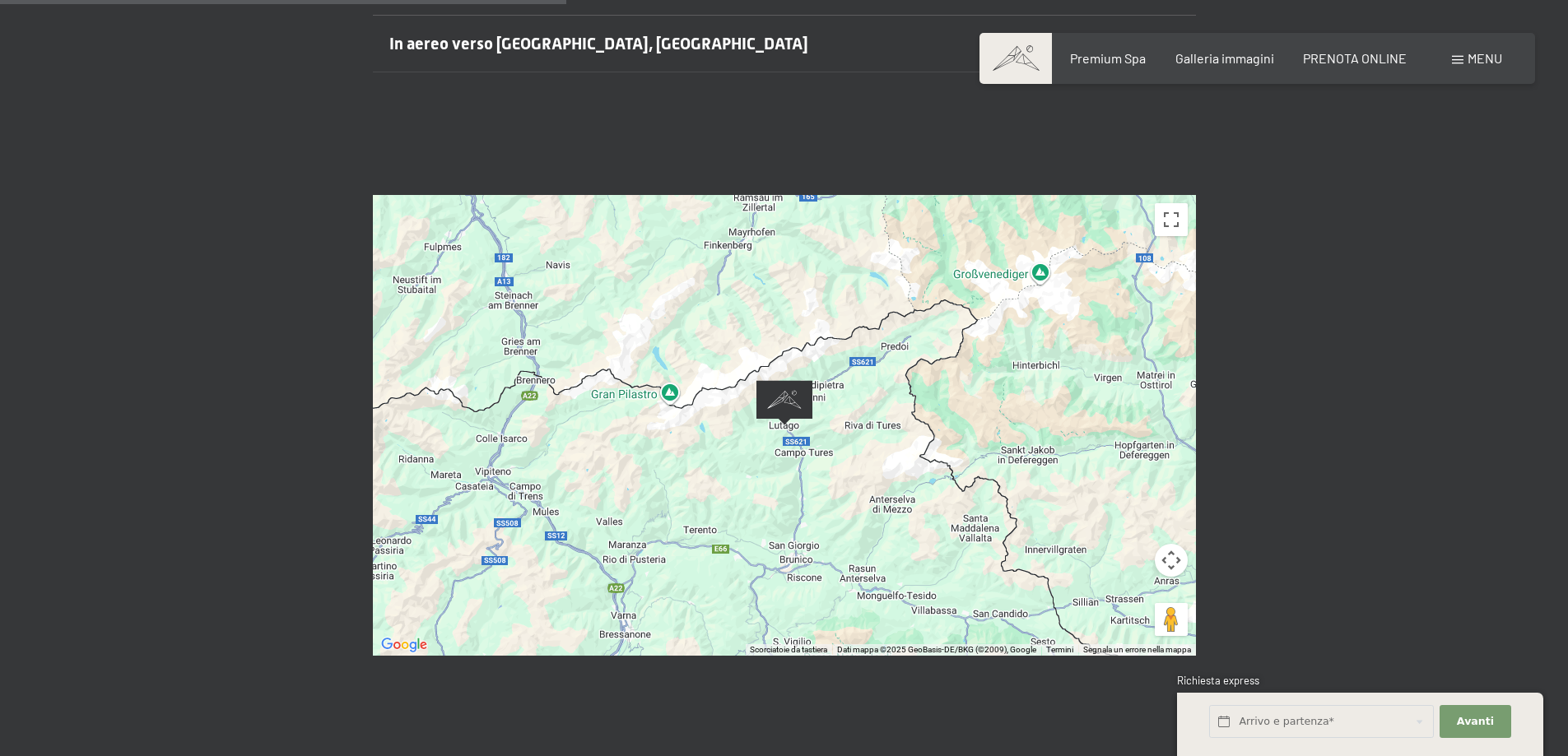
scroll to position [740, 0]
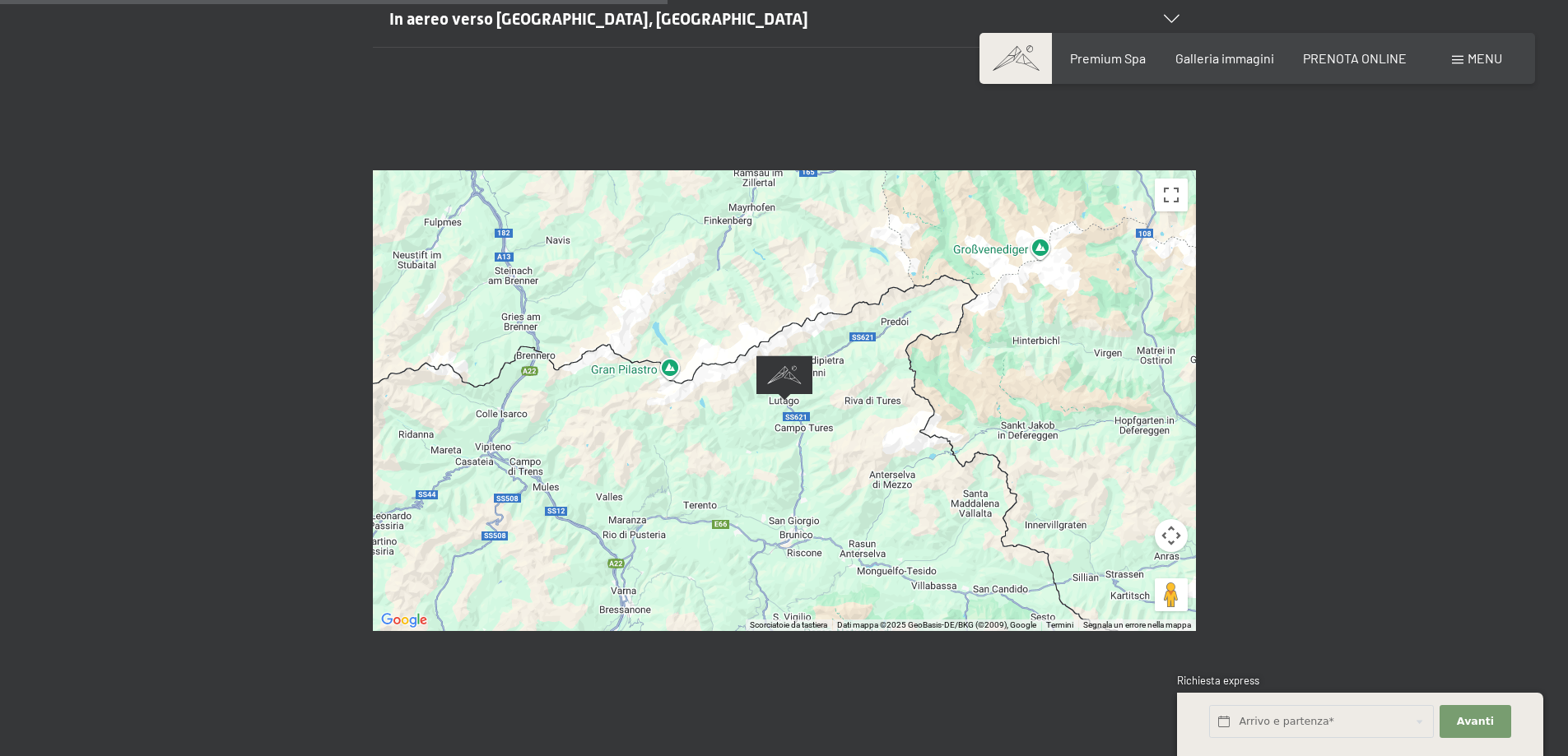
click at [786, 355] on img "Alpine Luxury SPA Resort SCHWARZENSTEIN" at bounding box center [784, 378] width 56 height 46
click at [1268, 711] on input "text" at bounding box center [1321, 721] width 225 height 34
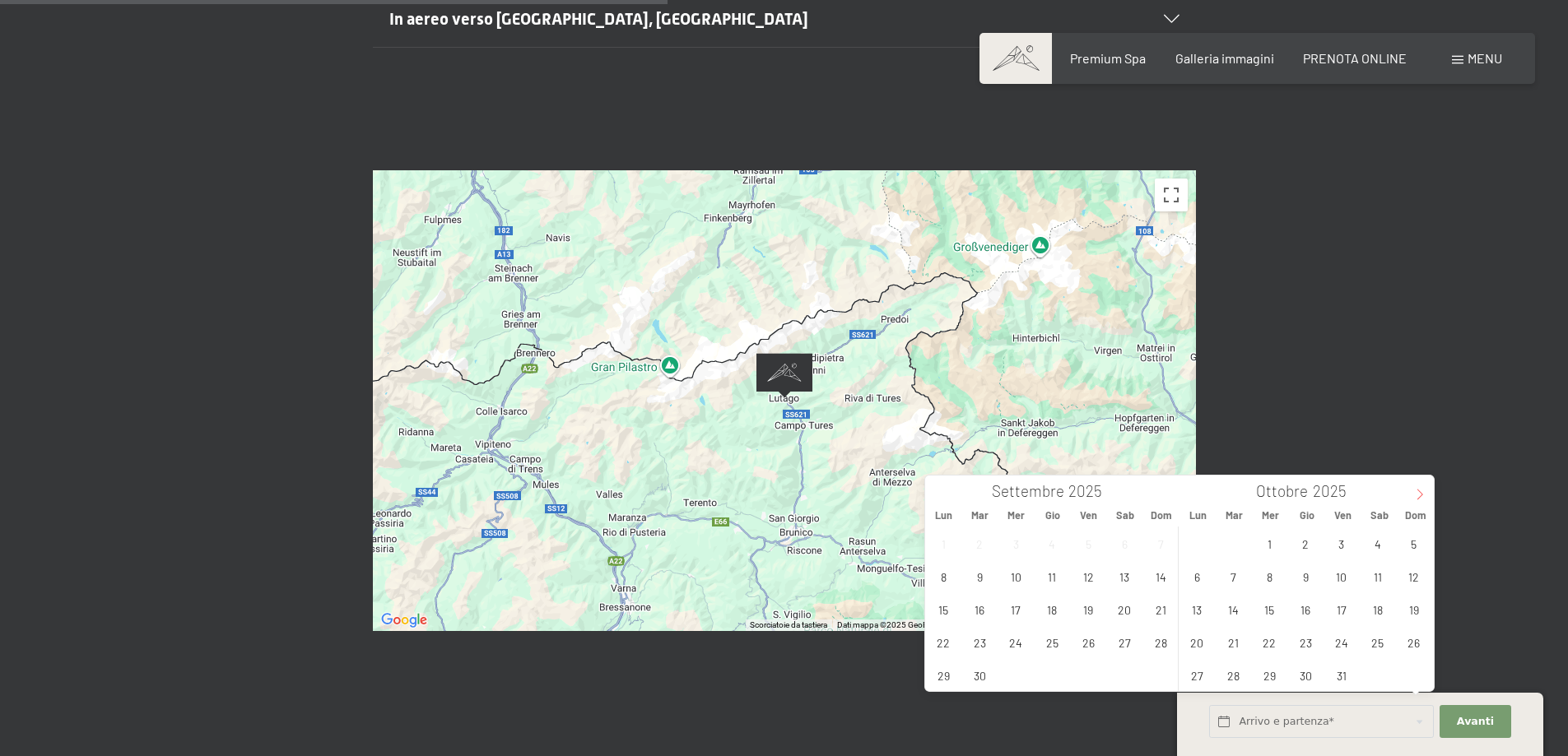
click at [1425, 495] on icon at bounding box center [1420, 495] width 12 height 12
click at [1424, 495] on icon at bounding box center [1420, 495] width 12 height 12
click at [1423, 495] on icon at bounding box center [1420, 495] width 12 height 12
type input "2026"
click at [1422, 495] on icon at bounding box center [1420, 495] width 12 height 12
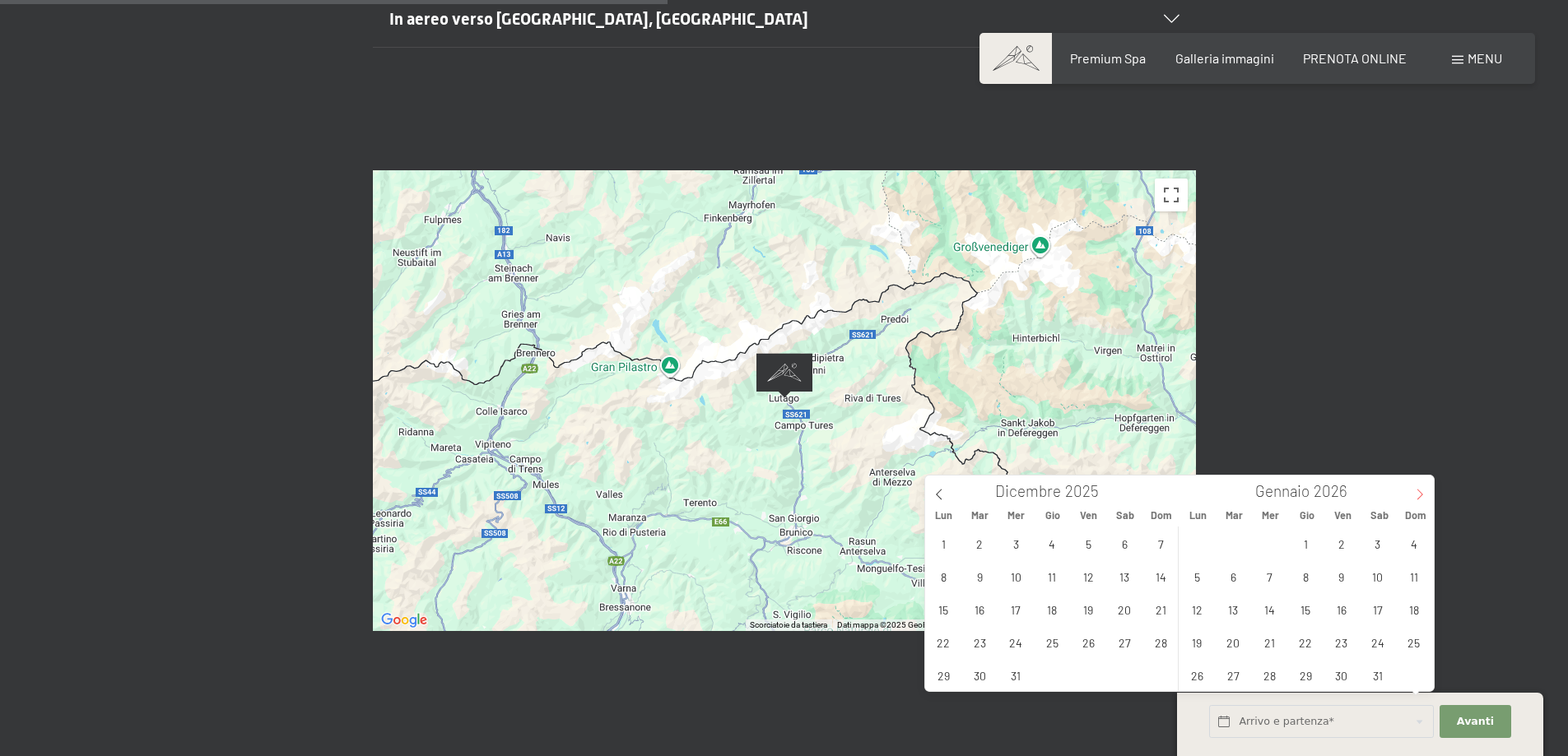
type input "2026"
click at [1422, 495] on icon at bounding box center [1420, 495] width 12 height 12
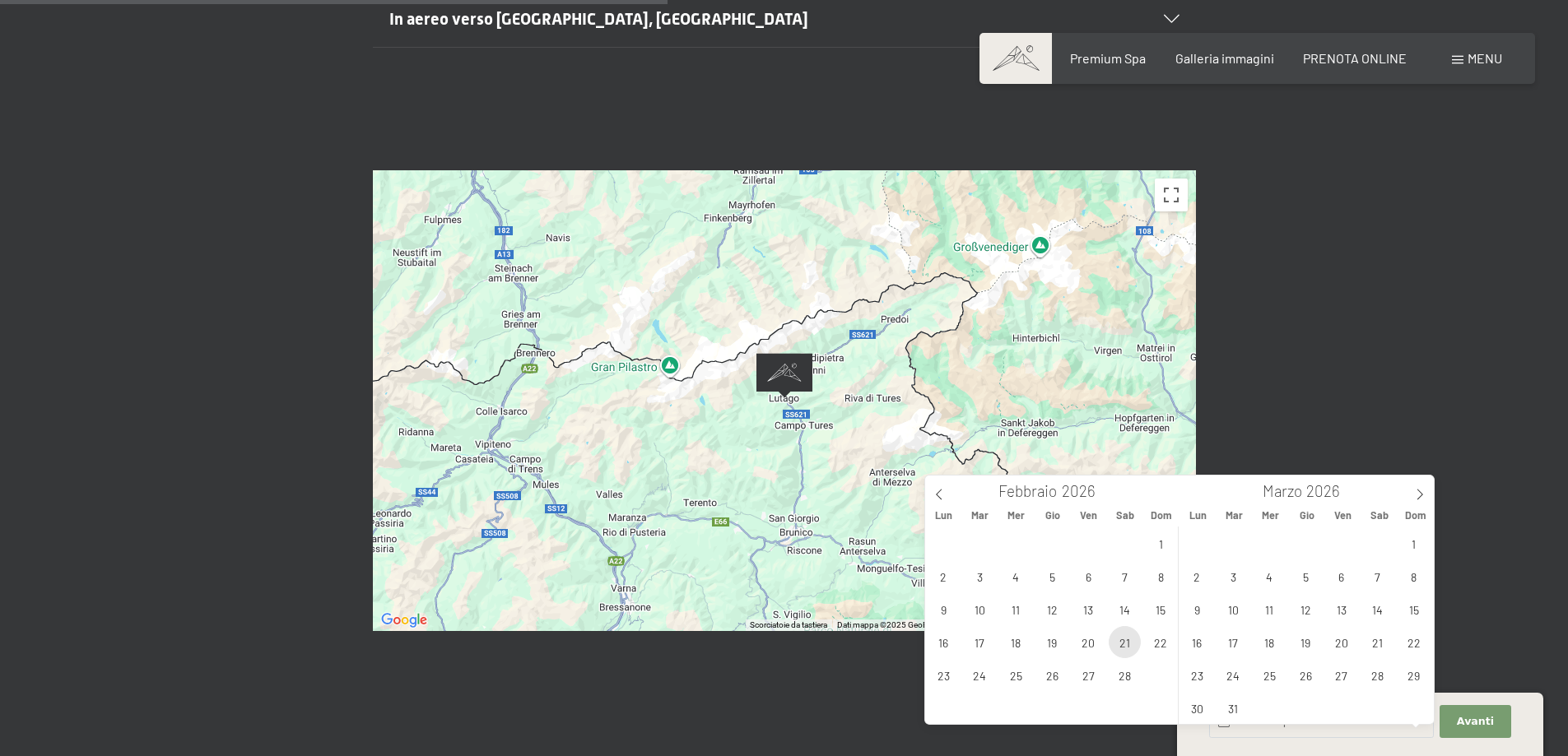
click at [1125, 646] on span "21" at bounding box center [1125, 642] width 32 height 32
click at [1163, 642] on span "22" at bounding box center [1160, 642] width 32 height 32
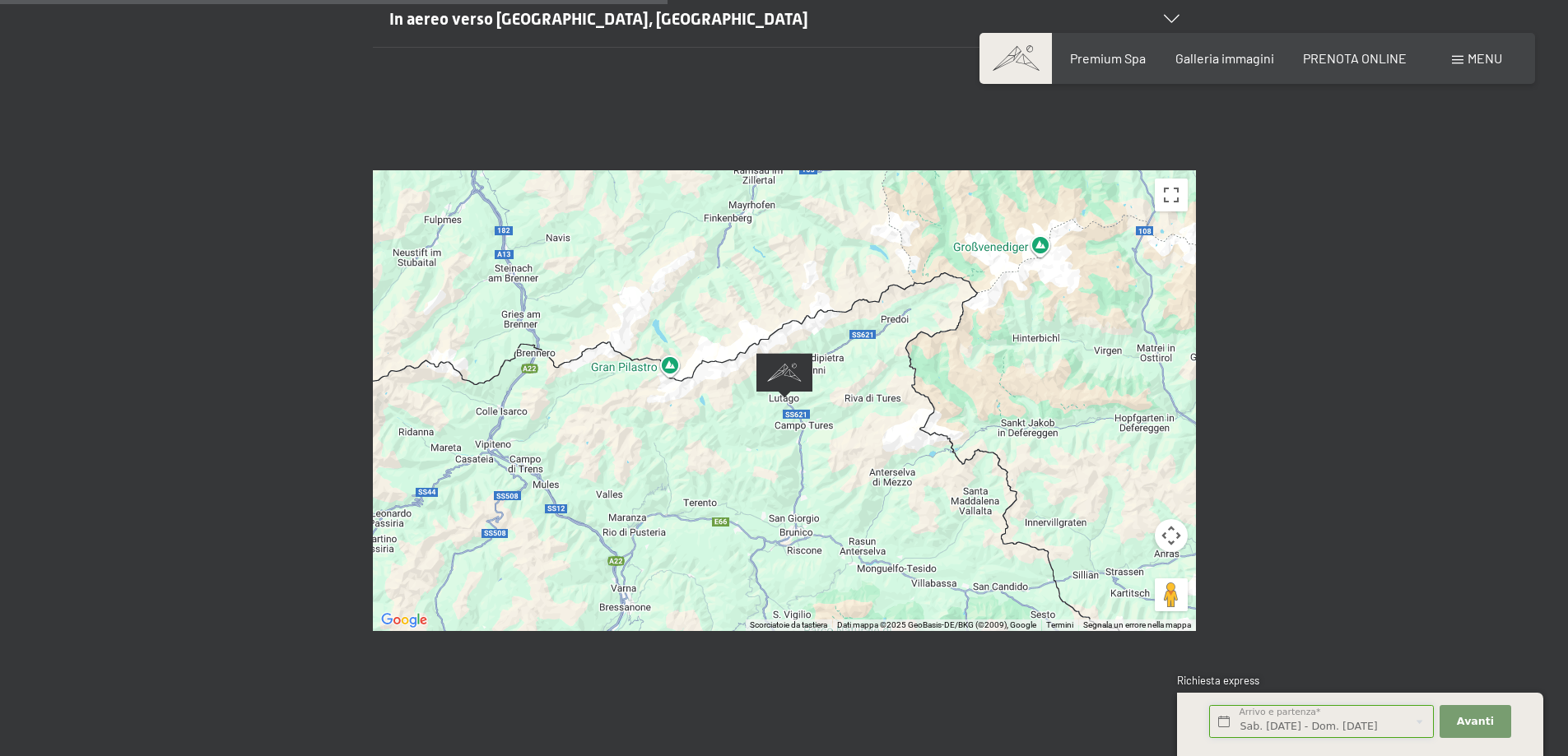
scroll to position [0, 1]
click at [1312, 717] on input "Sab. [DATE] - Dom. [DATE]" at bounding box center [1321, 721] width 225 height 34
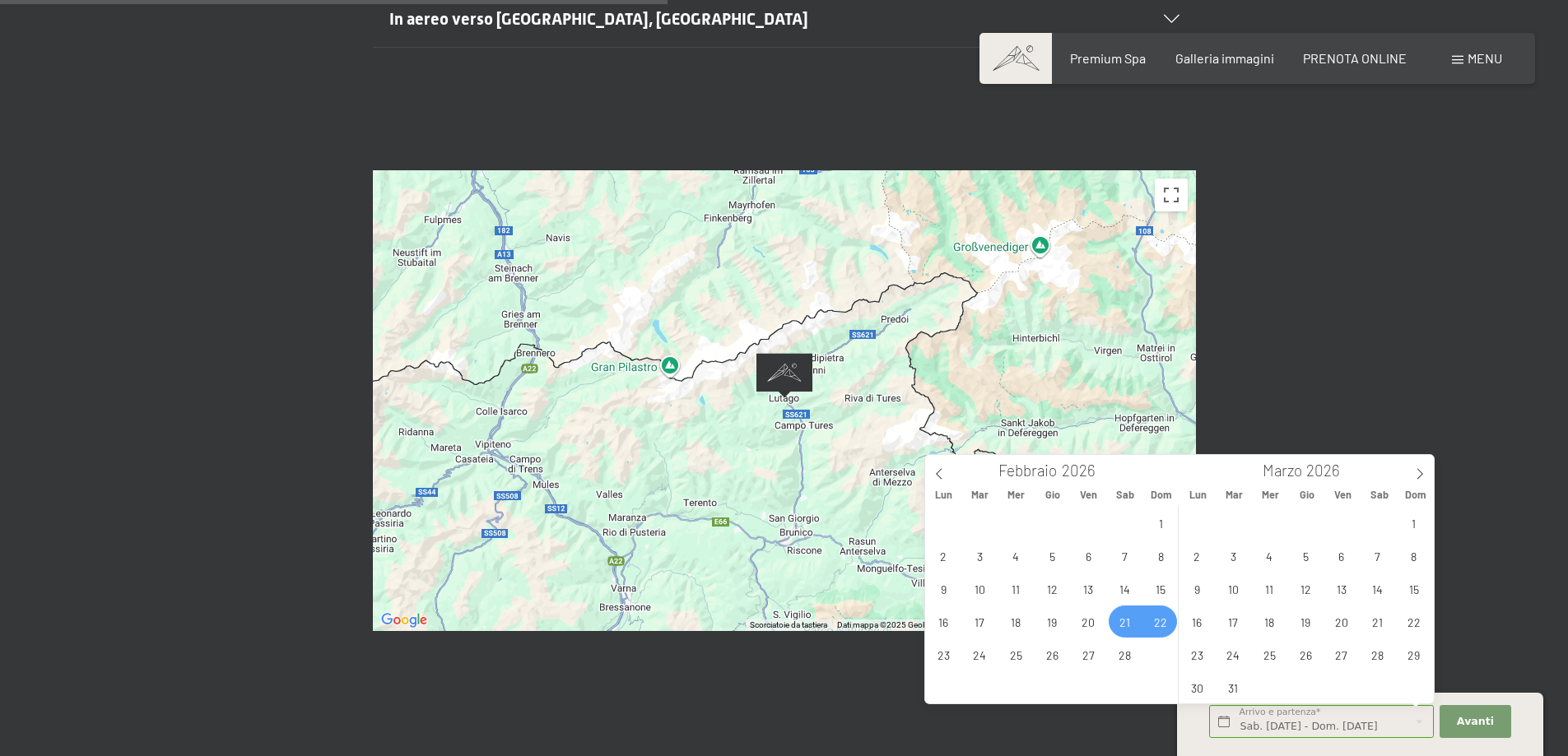
scroll to position [0, 0]
click at [1164, 621] on span "22" at bounding box center [1160, 621] width 32 height 32
click at [1421, 528] on span "1" at bounding box center [1413, 522] width 32 height 32
type input "Dom. [DATE] - Dom. [DATE]"
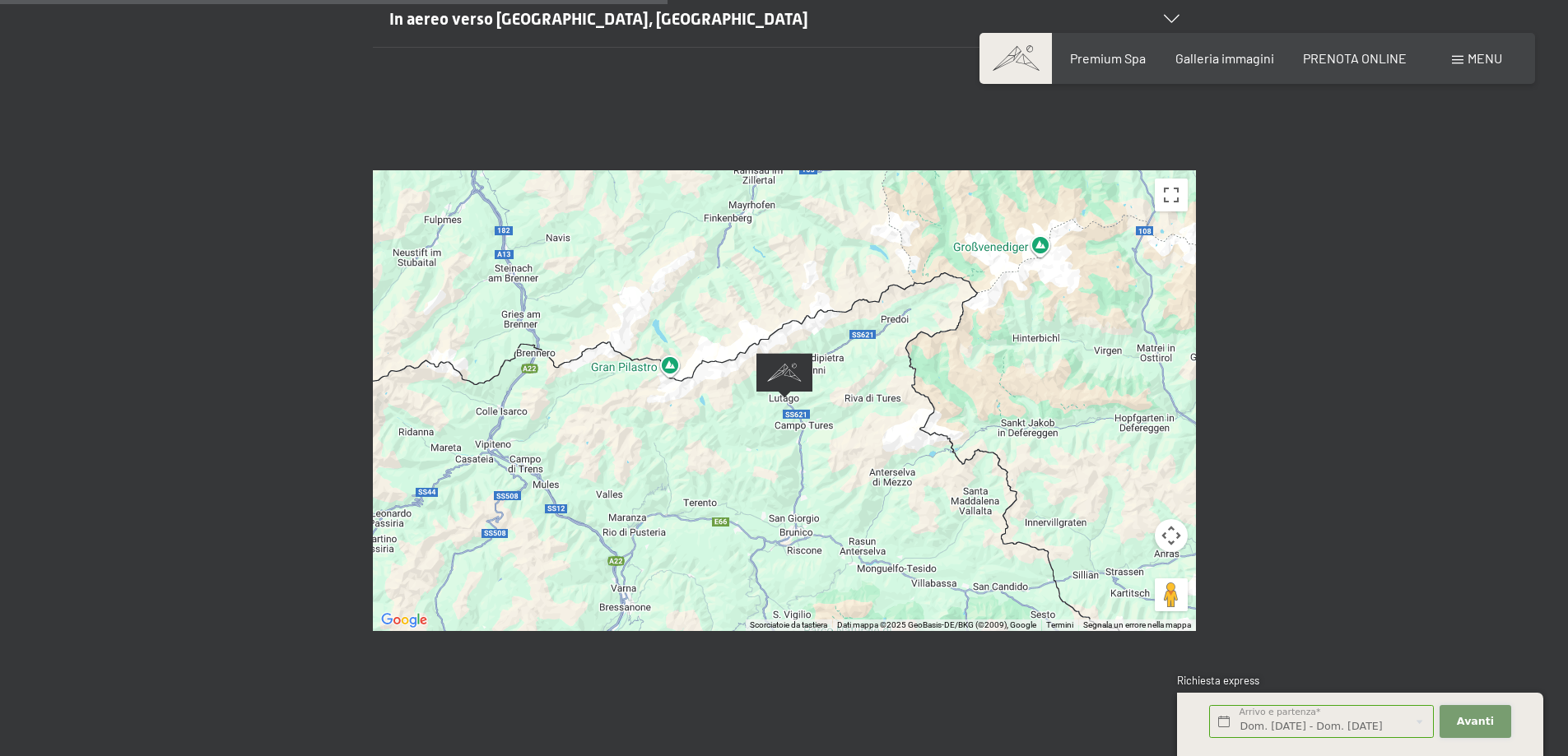
click at [1485, 722] on span "Avanti" at bounding box center [1474, 721] width 37 height 15
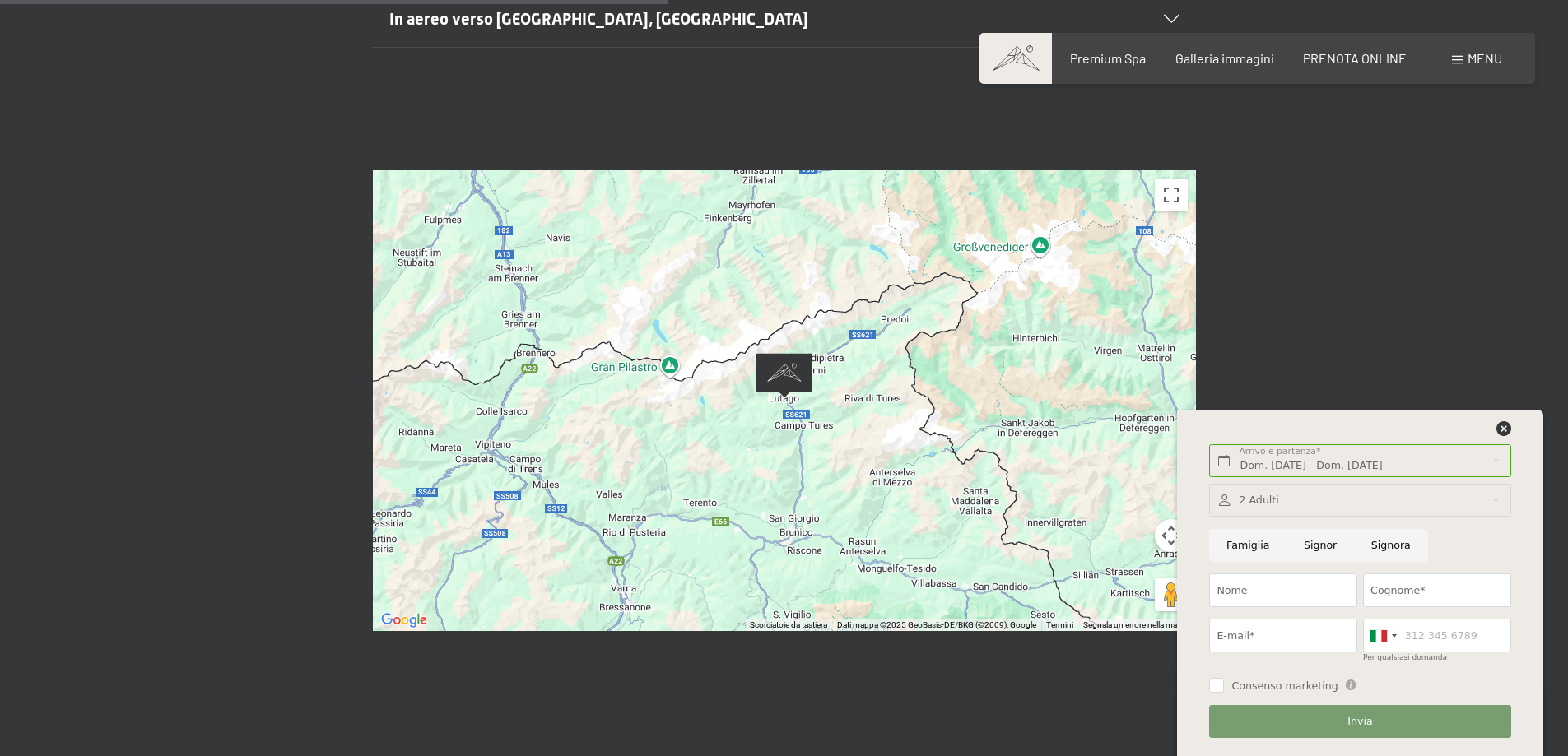
scroll to position [0, 0]
click at [1324, 495] on div at bounding box center [1359, 501] width 301 height 34
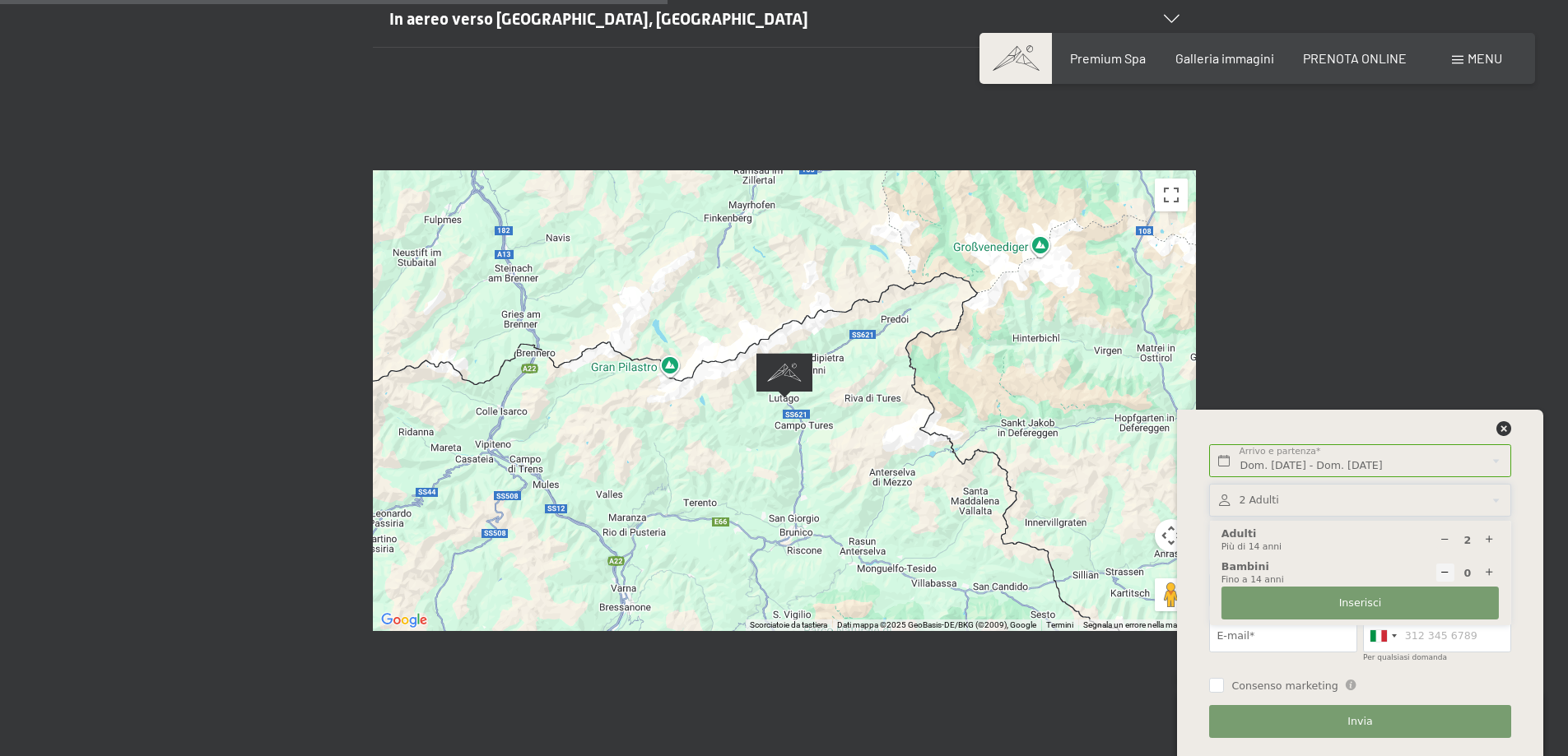
click at [1488, 568] on icon at bounding box center [1489, 573] width 11 height 11
type input "1"
select select
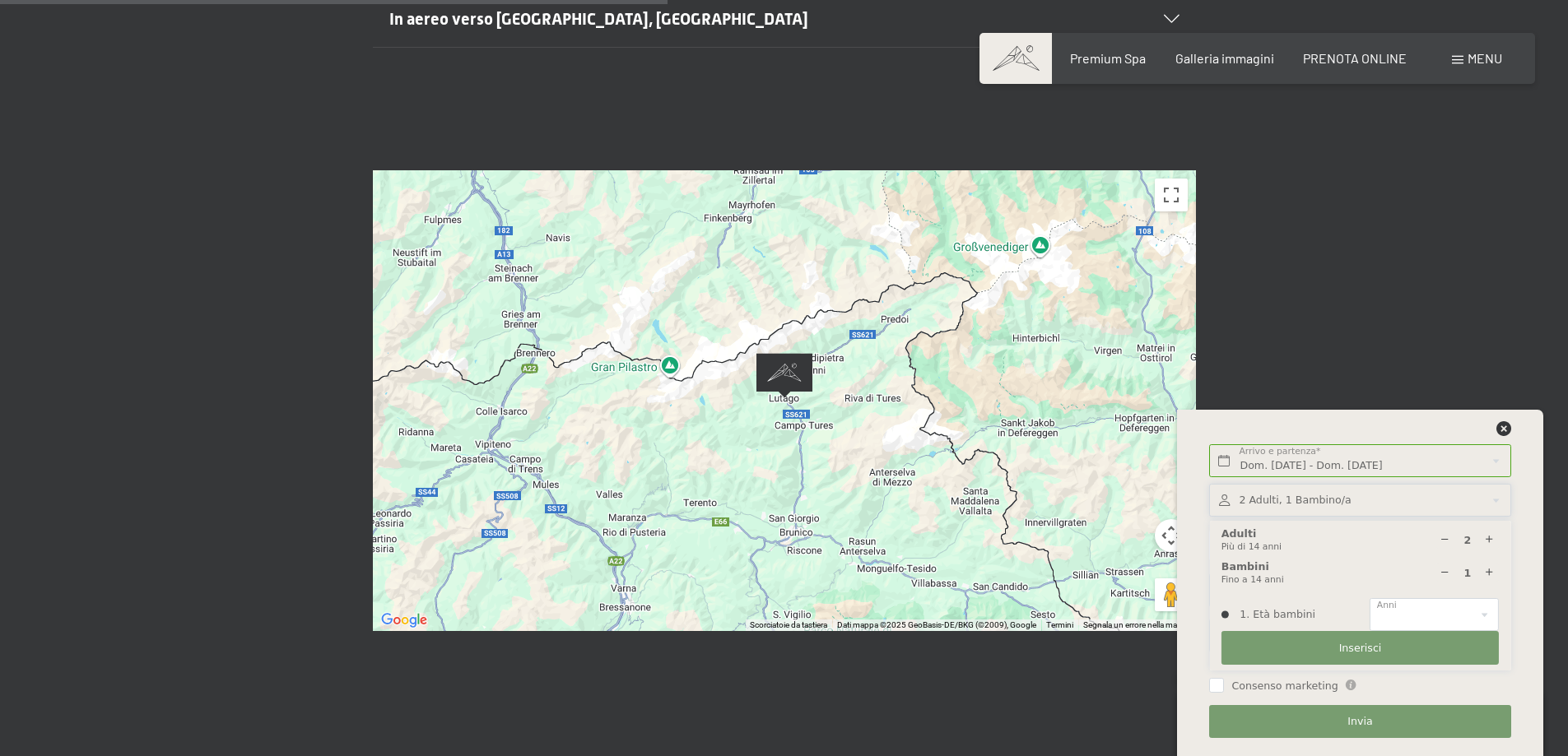
click at [1488, 568] on icon at bounding box center [1489, 573] width 11 height 11
type input "2"
select select
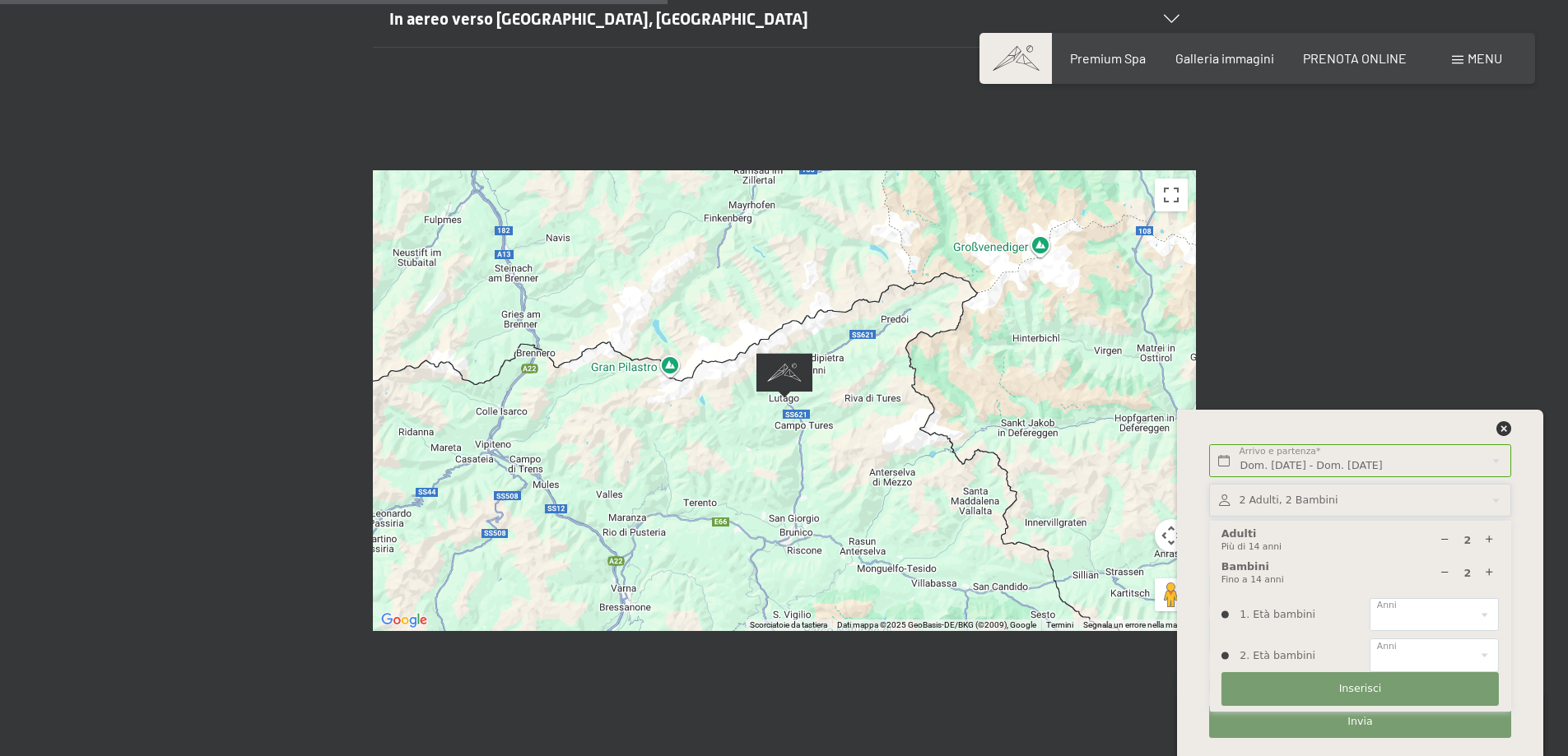
click at [1488, 568] on icon at bounding box center [1489, 573] width 11 height 11
type input "3"
select select
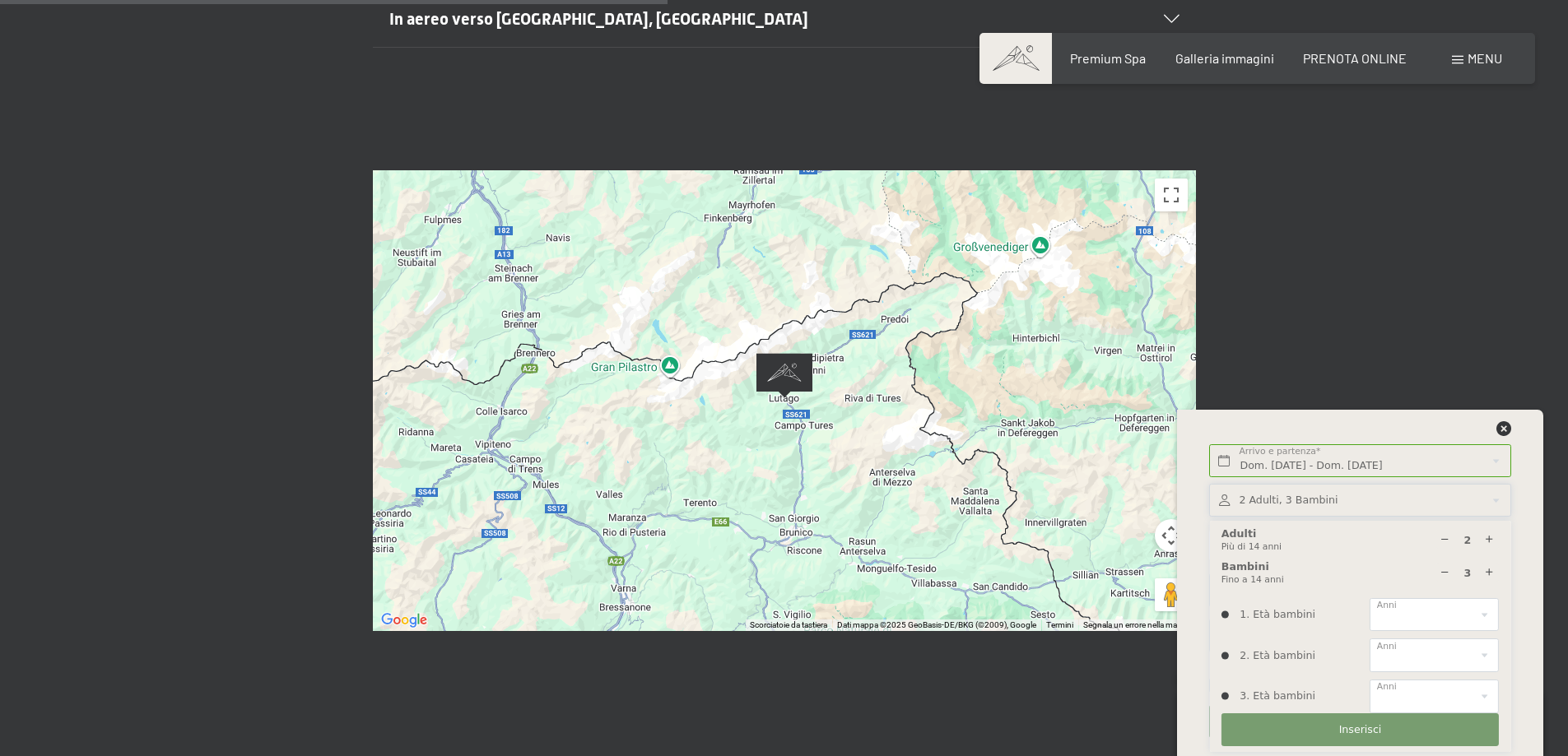
click at [1439, 569] on icon at bounding box center [1444, 573] width 11 height 11
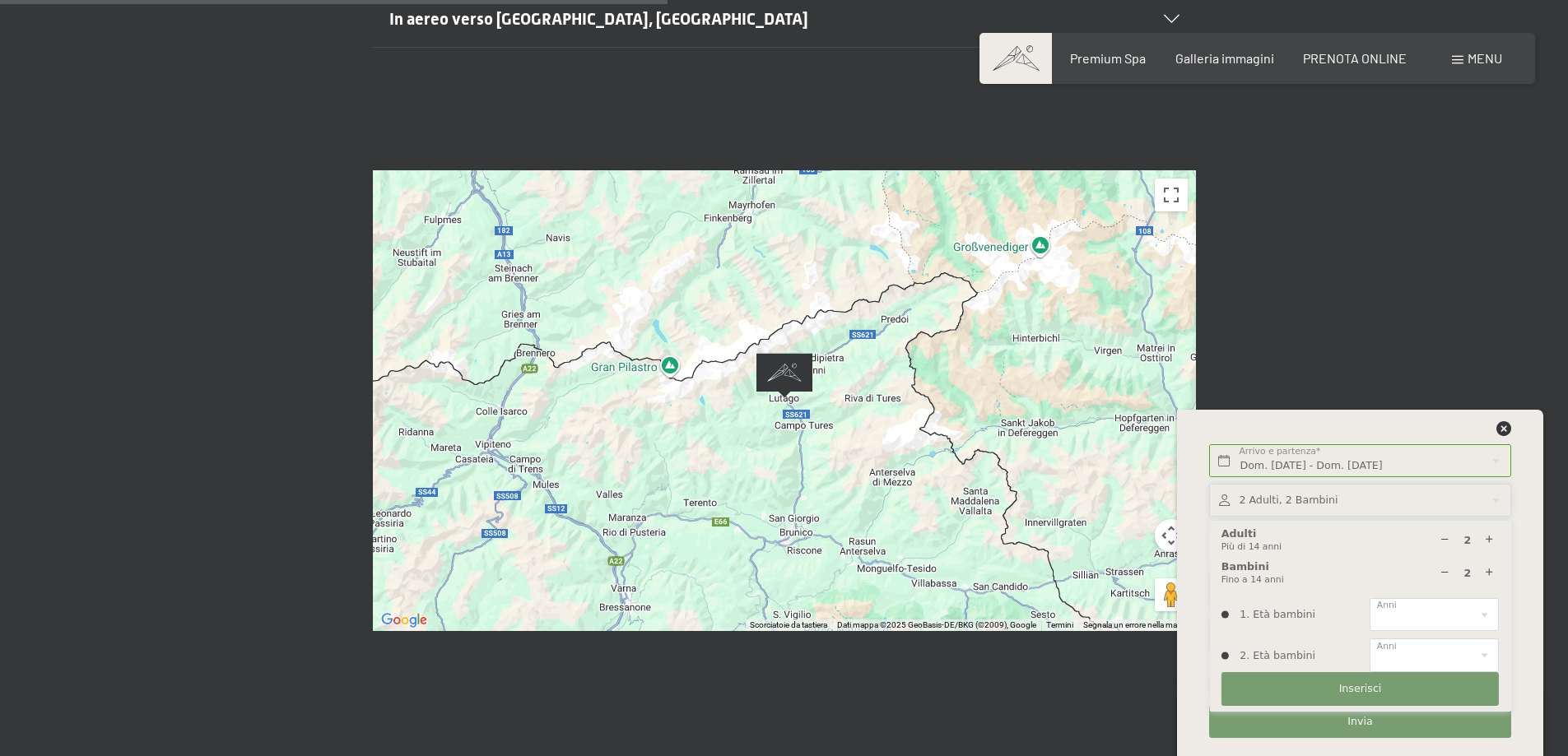
click at [1439, 569] on icon at bounding box center [1444, 573] width 11 height 11
type input "1"
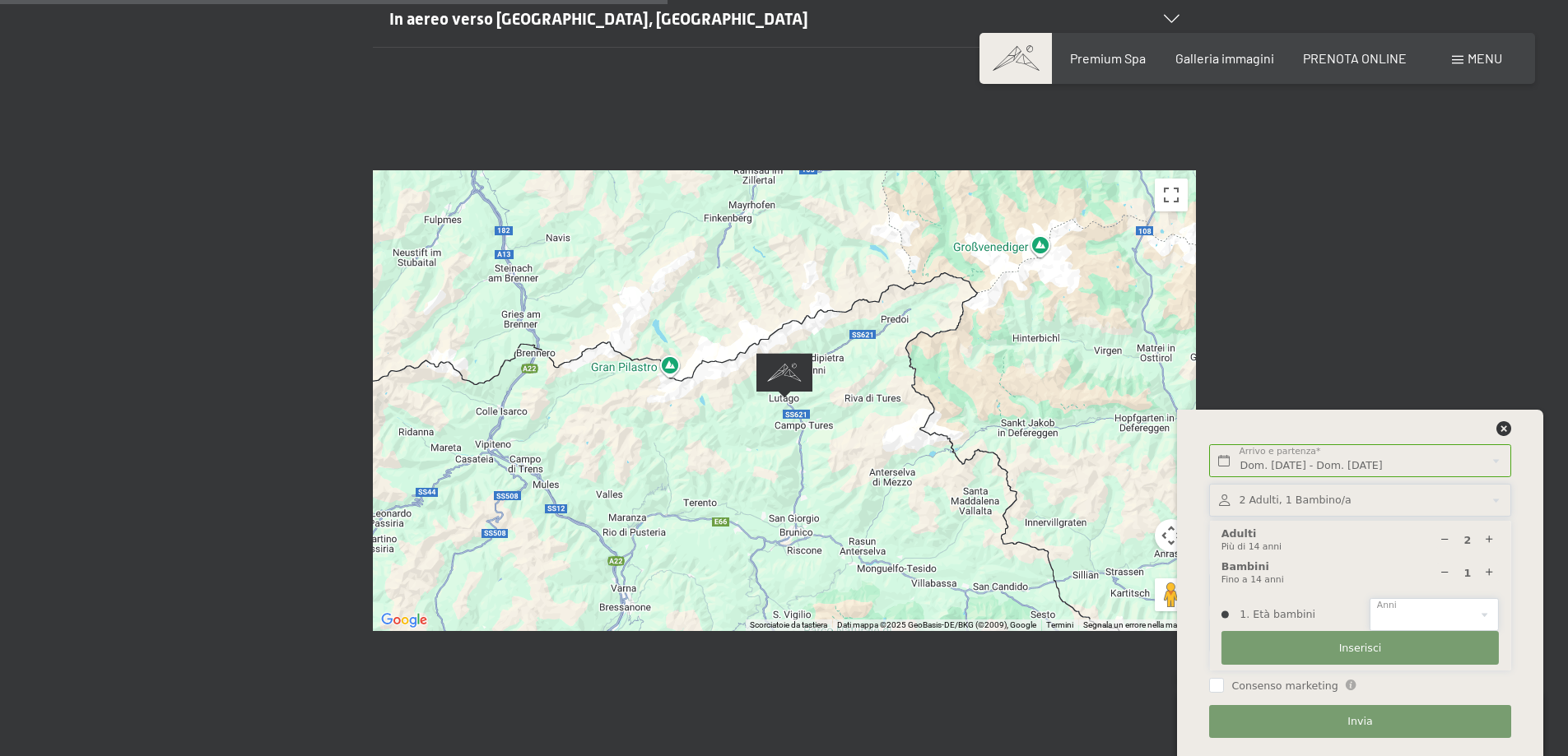
click at [1426, 617] on select "0 1 2 3 4 5 6 7 8 9 10 11 12 13 14" at bounding box center [1433, 614] width 130 height 34
select select "4"
click at [1369, 598] on select "0 1 2 3 4 5 6 7 8 9 10 11 12 13 14" at bounding box center [1433, 614] width 130 height 34
click at [1261, 685] on span "Consenso marketing" at bounding box center [1284, 686] width 106 height 15
click at [1224, 685] on input "Consenso marketing" at bounding box center [1216, 685] width 15 height 15
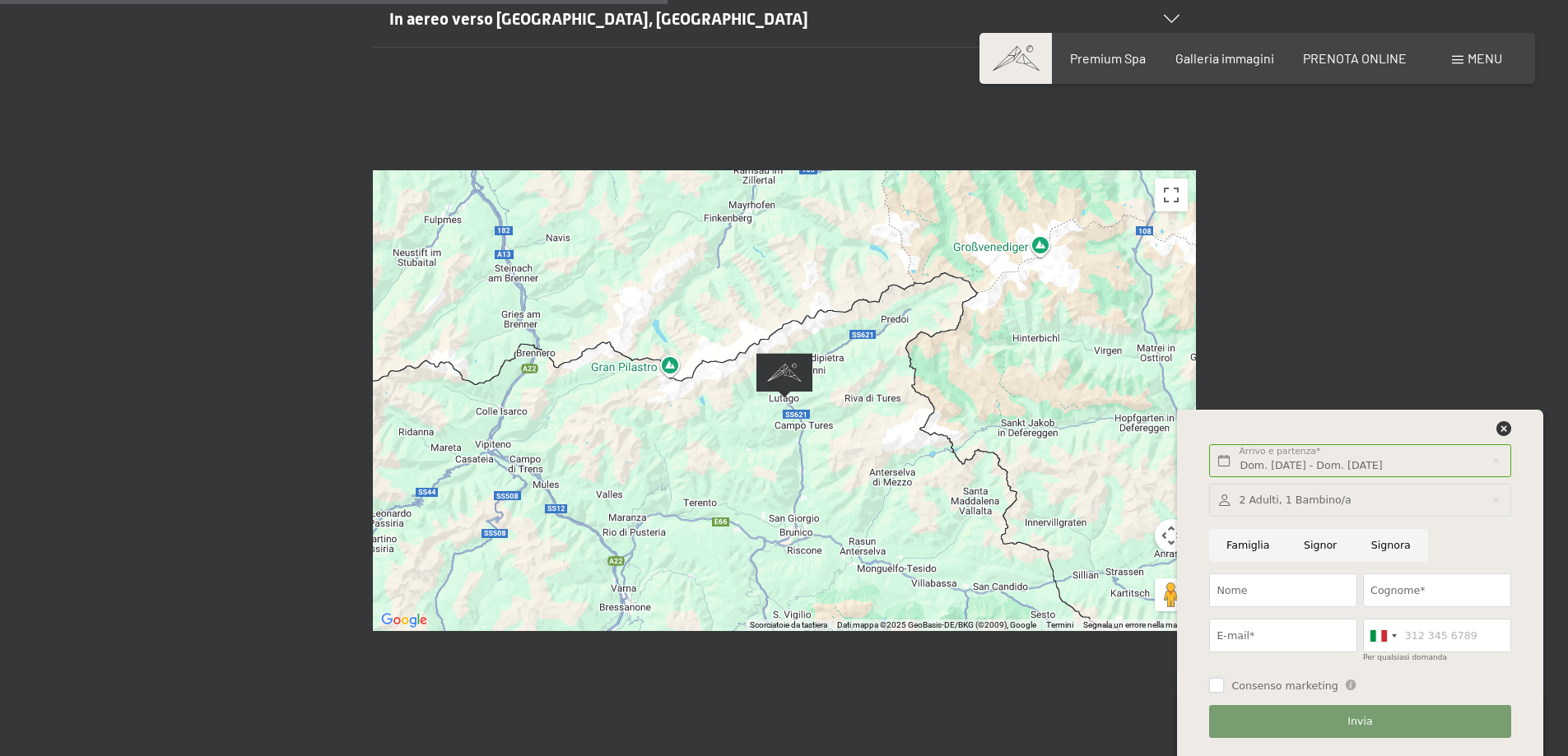
click at [1217, 686] on input "Consenso marketing" at bounding box center [1216, 685] width 15 height 15
checkbox input "true"
click at [1264, 593] on input "Nome" at bounding box center [1283, 590] width 148 height 34
click at [1261, 540] on input "Famiglia" at bounding box center [1247, 545] width 77 height 34
radio input "true"
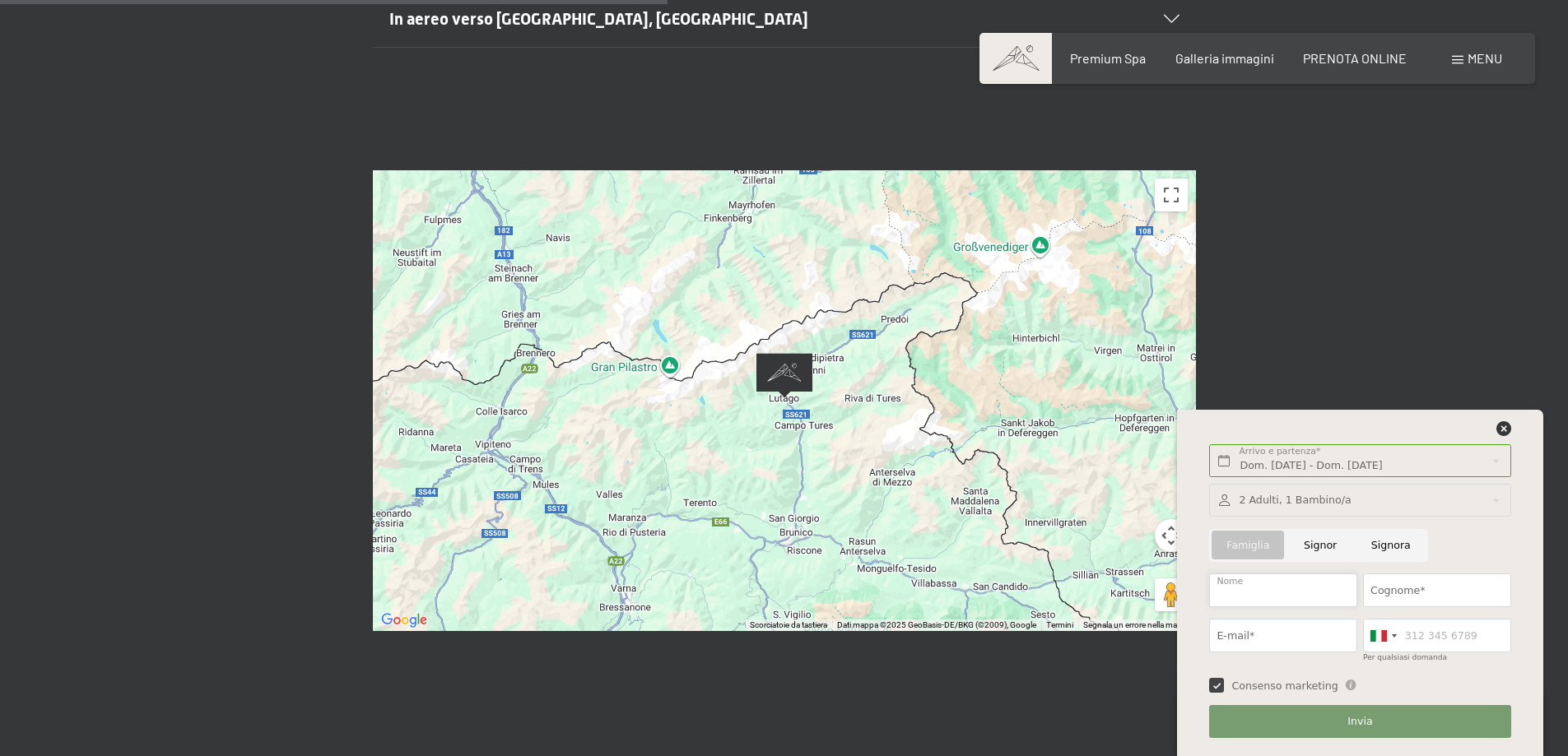
click at [1255, 603] on input "Nome" at bounding box center [1283, 590] width 148 height 34
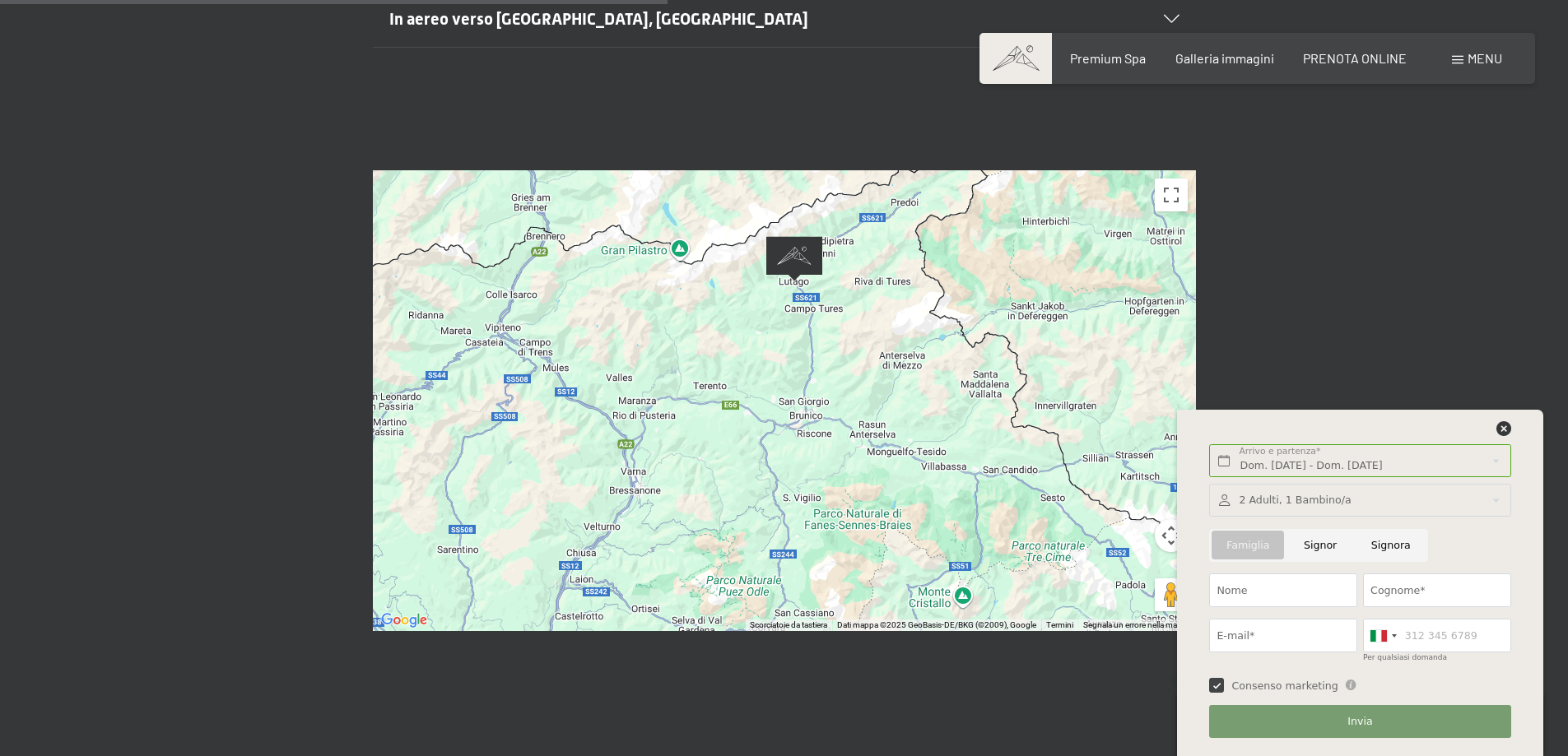
drag, startPoint x: 786, startPoint y: 538, endPoint x: 797, endPoint y: 418, distance: 120.5
click at [797, 418] on div at bounding box center [784, 400] width 823 height 460
